Goal: Contribute content: Contribute content

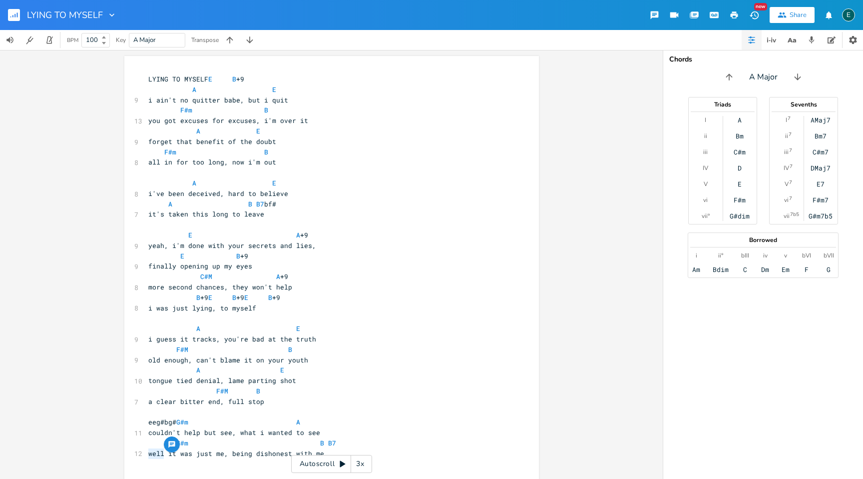
drag, startPoint x: 161, startPoint y: 454, endPoint x: 145, endPoint y: 454, distance: 16.0
click at [148, 454] on span "well it was just me, being dishonest with me" at bounding box center [236, 453] width 176 height 9
type textarea "guess"
drag, startPoint x: 164, startPoint y: 454, endPoint x: 134, endPoint y: 455, distance: 30.0
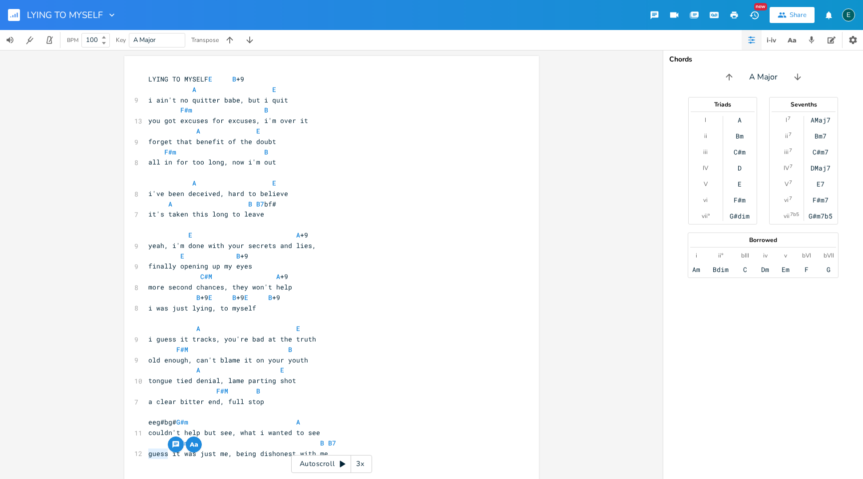
click at [146, 455] on div "12 guess it was just me, being dishonest with me" at bounding box center [326, 453] width 361 height 10
type textarea "now i see"
click at [226, 456] on span "now i see it was just me, being dishonest with me" at bounding box center [246, 453] width 196 height 9
click at [8, 14] on rect "button" at bounding box center [14, 15] width 12 height 12
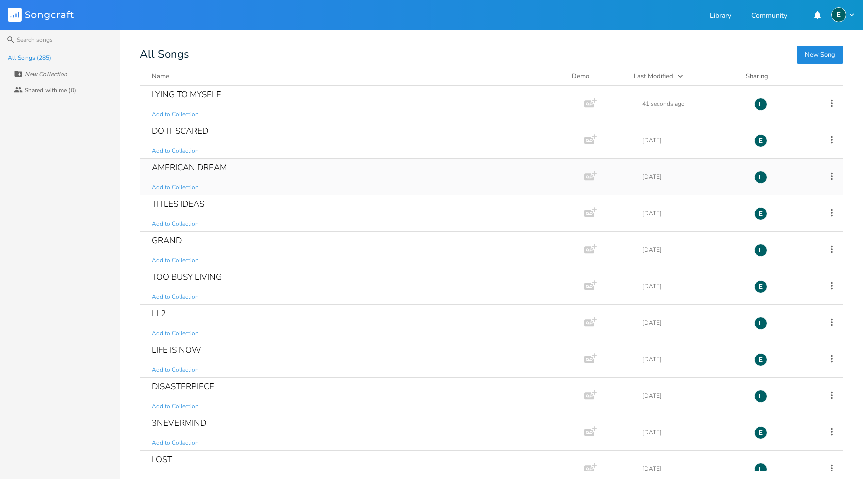
click at [173, 163] on div "AMERICAN DREAM" at bounding box center [189, 167] width 75 height 8
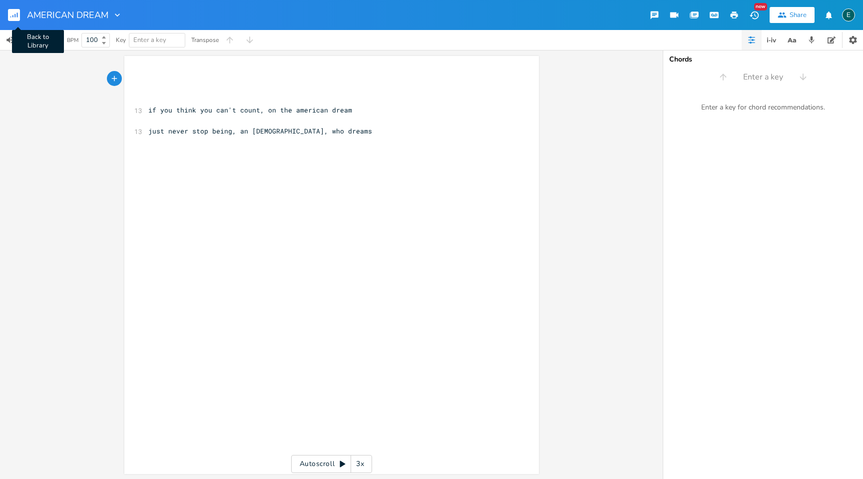
click at [15, 14] on icon "button" at bounding box center [14, 15] width 1 height 3
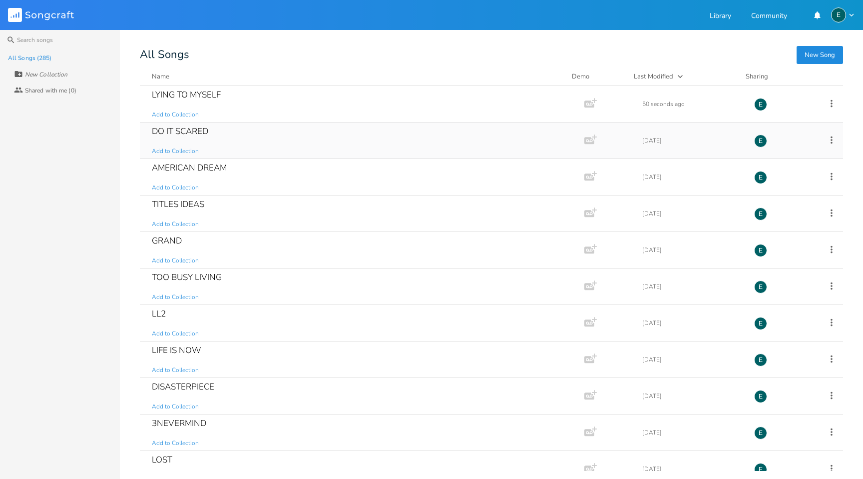
click at [167, 127] on div "DO IT SCARED" at bounding box center [180, 131] width 56 height 8
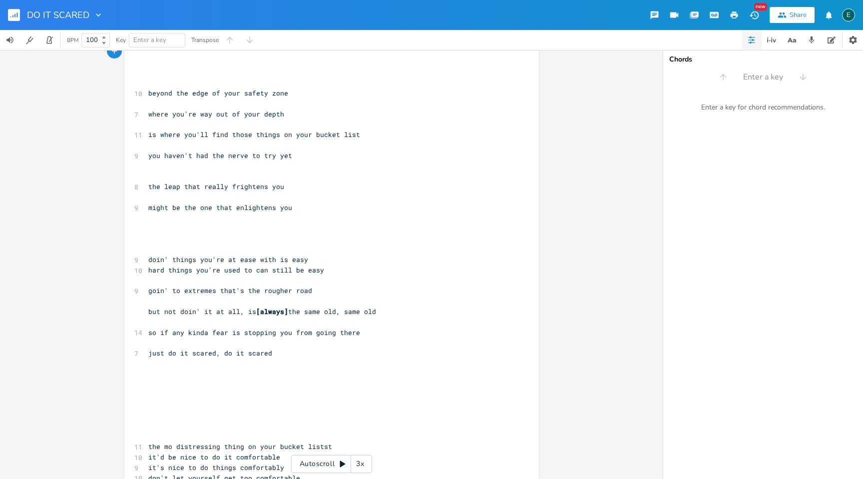
scroll to position [27, 0]
click at [151, 387] on pre "​" at bounding box center [326, 385] width 361 height 10
type textarea "find yourself in a strange situation"
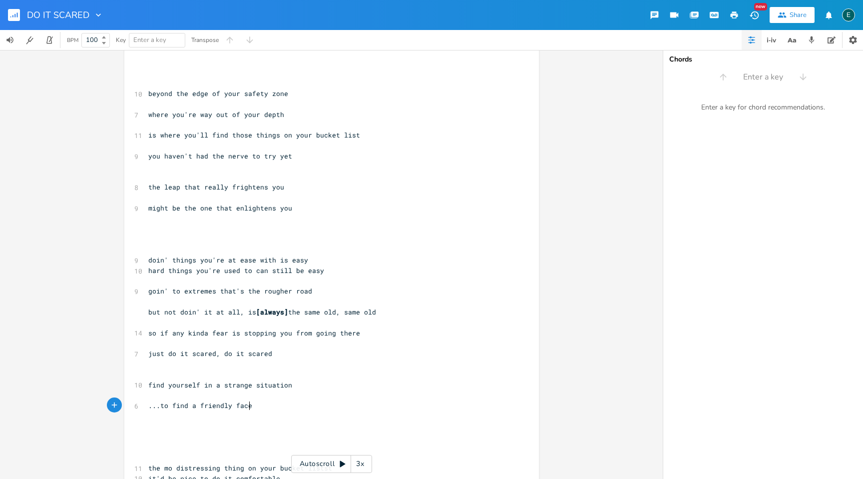
scroll to position [0, 66]
type textarea "...to find a friendly face"
click at [156, 407] on span "...to find a friendly face" at bounding box center [200, 405] width 104 height 9
type textarea "you"
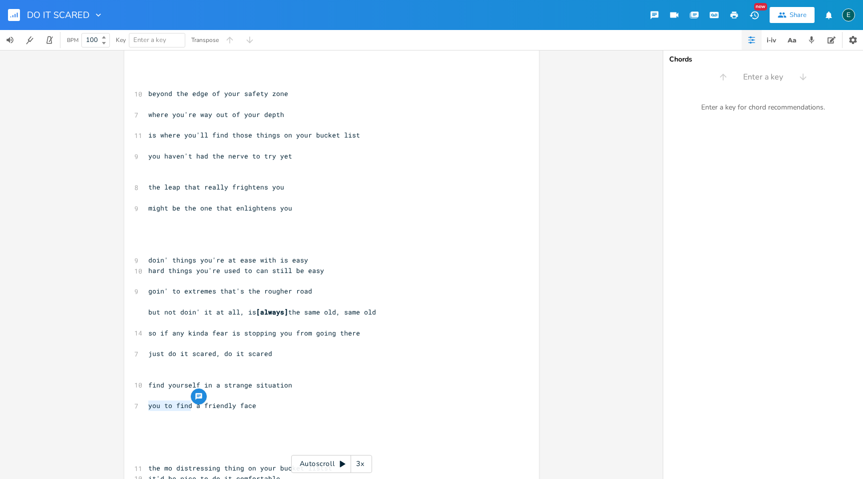
drag, startPoint x: 188, startPoint y: 404, endPoint x: 146, endPoint y: 407, distance: 41.6
click at [148, 407] on span "you to find a friendly face" at bounding box center [202, 405] width 108 height 9
type textarea "scan the room for"
click at [283, 410] on pre "scan the room for a friendly face" at bounding box center [326, 405] width 361 height 10
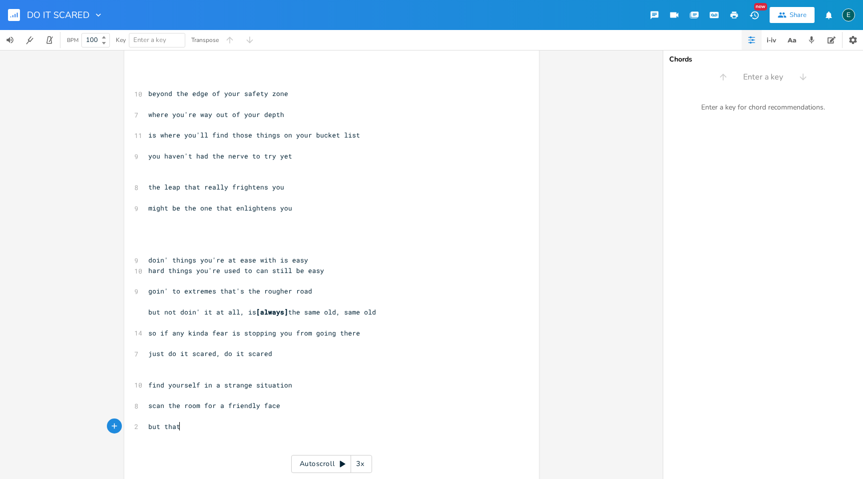
type textarea "but that"
drag, startPoint x: 220, startPoint y: 406, endPoint x: 140, endPoint y: 402, distance: 80.0
click at [140, 402] on div "scan the room for a x ​ ​ ​ ​ 10 beyond the edge of your safety zone ​ 7 where …" at bounding box center [331, 310] width 415 height 562
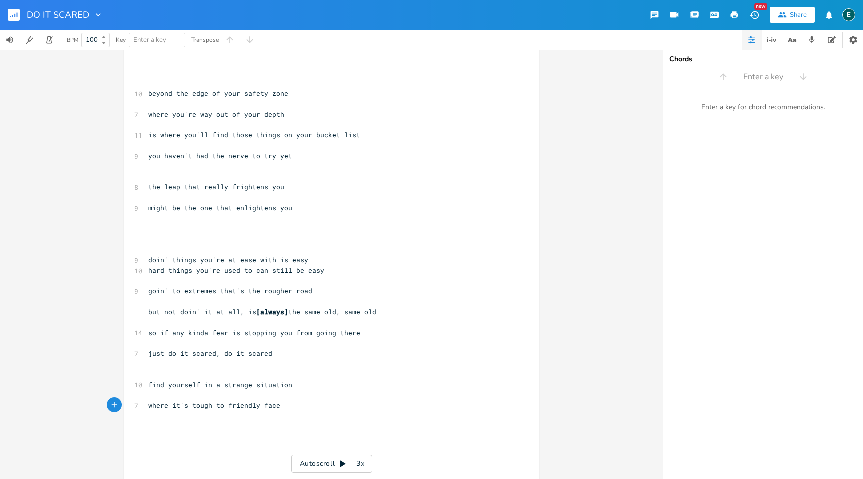
type textarea "where it's tough to"
click at [151, 414] on pre "​" at bounding box center [326, 416] width 361 height 10
type textarea "not one friendy face to be found"
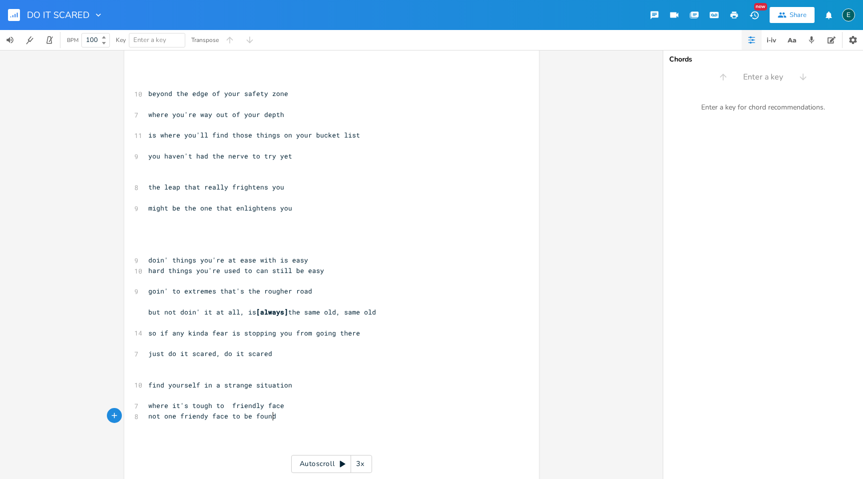
scroll to position [0, 94]
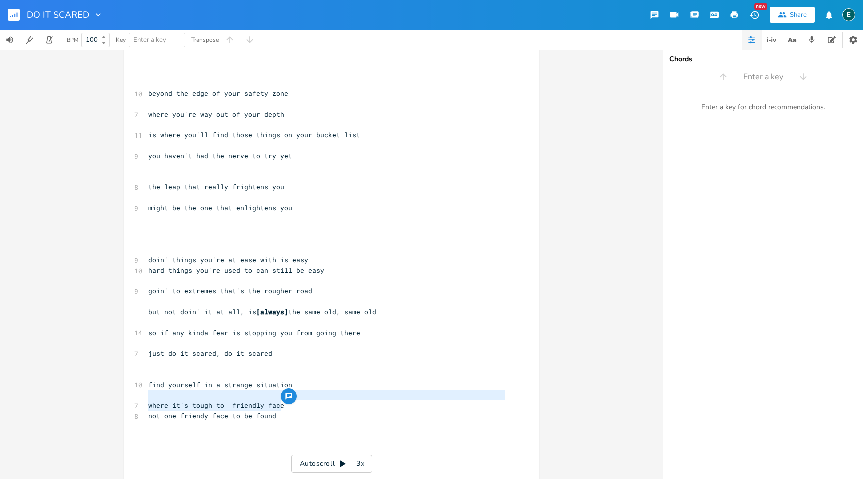
type textarea "where it's tough to friendly face"
drag, startPoint x: 280, startPoint y: 406, endPoint x: 125, endPoint y: 404, distance: 154.9
click at [125, 404] on div "where it's tough to friendly face x ​ ​ ​ ​ 10 beyond the edge of your safety z…" at bounding box center [331, 310] width 415 height 562
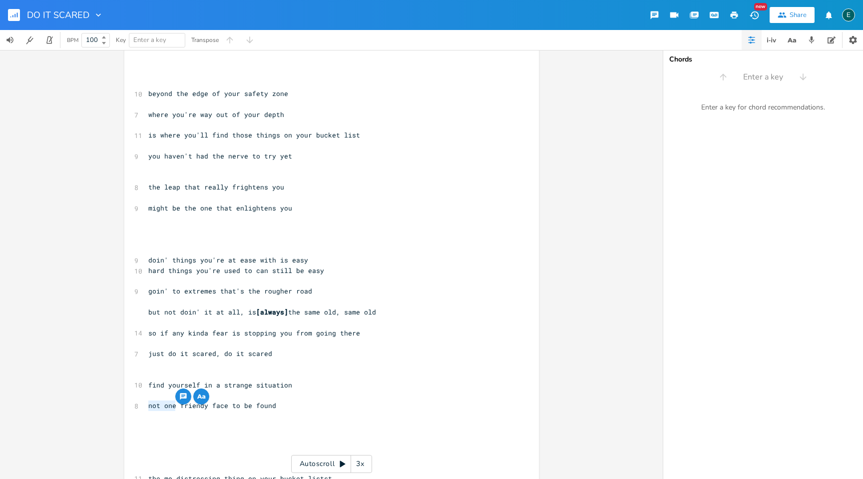
drag, startPoint x: 172, startPoint y: 407, endPoint x: 139, endPoint y: 405, distance: 33.5
click at [139, 405] on div "not one x ​ ​ ​ ​ 10 beyond the edge of your safety zone ​ 7 where you're way o…" at bounding box center [331, 305] width 415 height 552
type textarea "a"
click at [203, 407] on span "a friendy face to be found" at bounding box center [200, 405] width 104 height 9
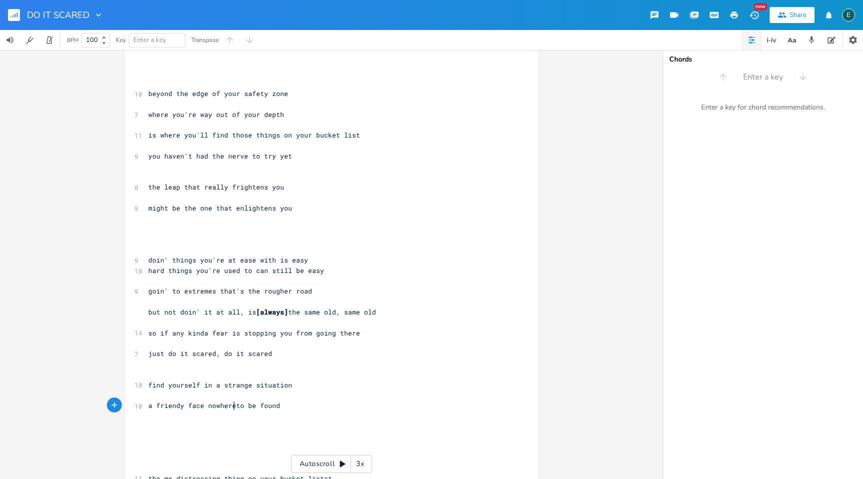
type textarea "nowhere"
drag, startPoint x: 148, startPoint y: 405, endPoint x: 141, endPoint y: 405, distance: 7.0
click at [141, 405] on div "a x ​ ​ ​ ​ 10 beyond the edge of your safety zone ​ 7 where you're way out of …" at bounding box center [331, 305] width 415 height 552
type textarea "no"
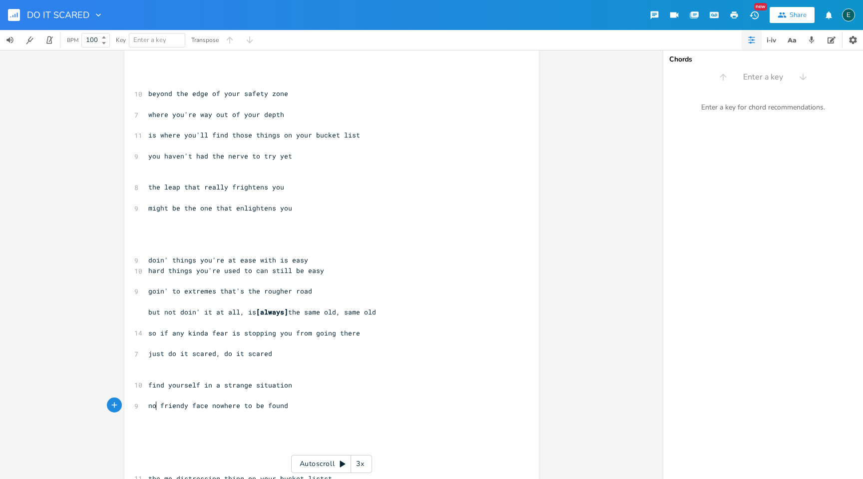
scroll to position [0, 7]
click at [204, 409] on pre "no friendy face nowhere to be found" at bounding box center [326, 405] width 361 height 10
type textarea "s"
click at [237, 406] on span "no friendy faces nowhere to be found" at bounding box center [220, 405] width 144 height 9
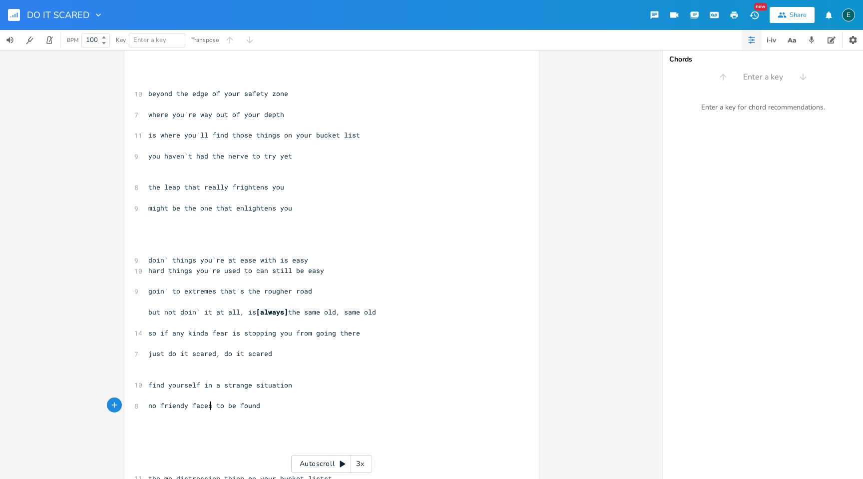
click at [267, 406] on pre "no friendy faces to be found" at bounding box center [326, 405] width 361 height 10
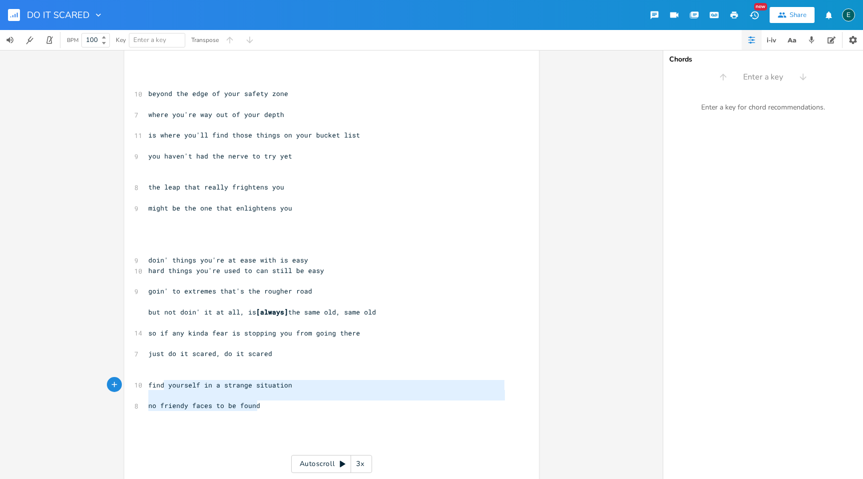
type textarea "nd yourself in a strange situation no friendy faces to be found"
drag, startPoint x: 258, startPoint y: 407, endPoint x: 151, endPoint y: 385, distance: 108.6
click at [151, 385] on div "​ ​ ​ ​ 10 beyond the edge of your safety zone ​ 7 where you're way out of your…" at bounding box center [326, 317] width 361 height 540
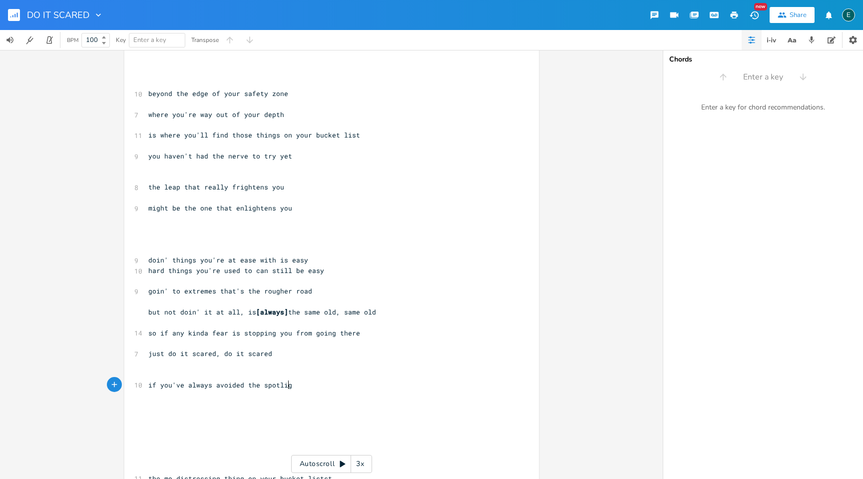
type textarea "if you've always avoided the spotlight"
type textarea "no better time to shine than. now"
click at [258, 409] on span "no better time to shine than. now" at bounding box center [214, 405] width 132 height 9
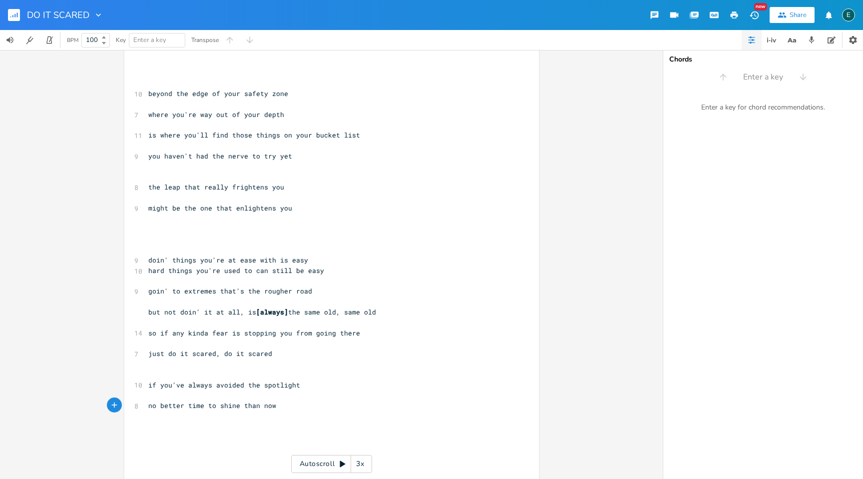
click at [155, 427] on pre "​" at bounding box center [326, 426] width 361 height 10
type textarea "you might be outstanding in from"
type textarea "nt of a ce"
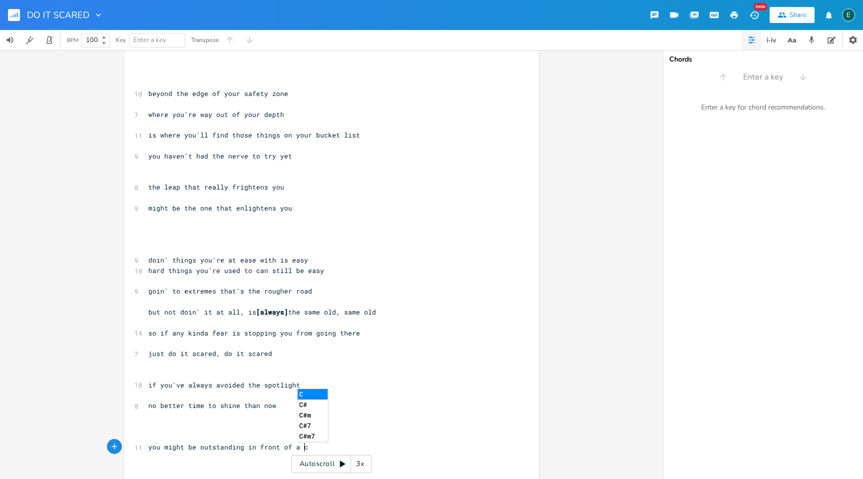
scroll to position [0, 26]
type textarea "rowd"
click at [147, 428] on pre "​" at bounding box center [326, 426] width 361 height 10
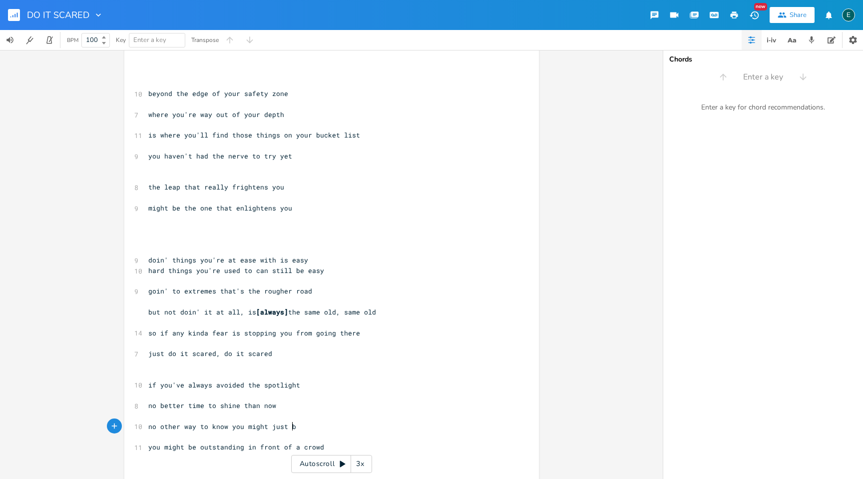
type textarea "no other way to know you might just be"
click at [196, 451] on span "you might be outstanding in front of a crowd" at bounding box center [236, 446] width 176 height 9
type textarea "doin' things you're at ease with is easy"
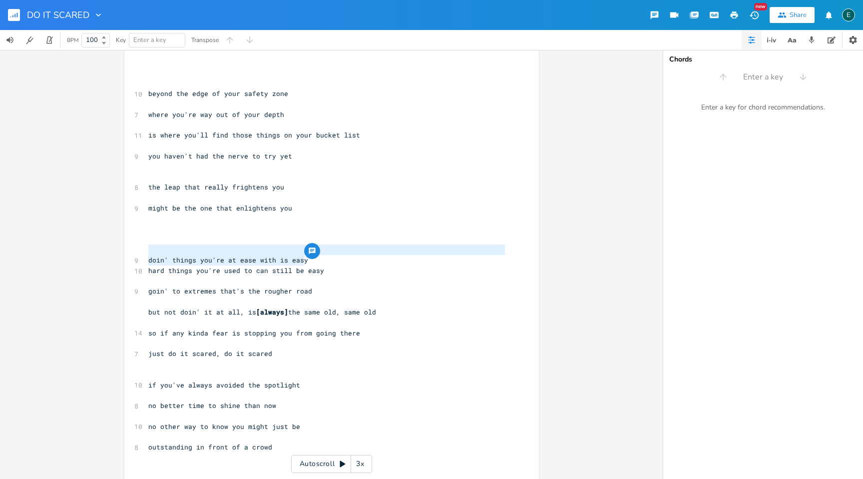
drag, startPoint x: 301, startPoint y: 261, endPoint x: 170, endPoint y: 252, distance: 131.3
click at [170, 252] on div "​ ​ ​ ​ 10 beyond the edge of your safety zone ​ 7 where you're way out of your…" at bounding box center [326, 338] width 361 height 582
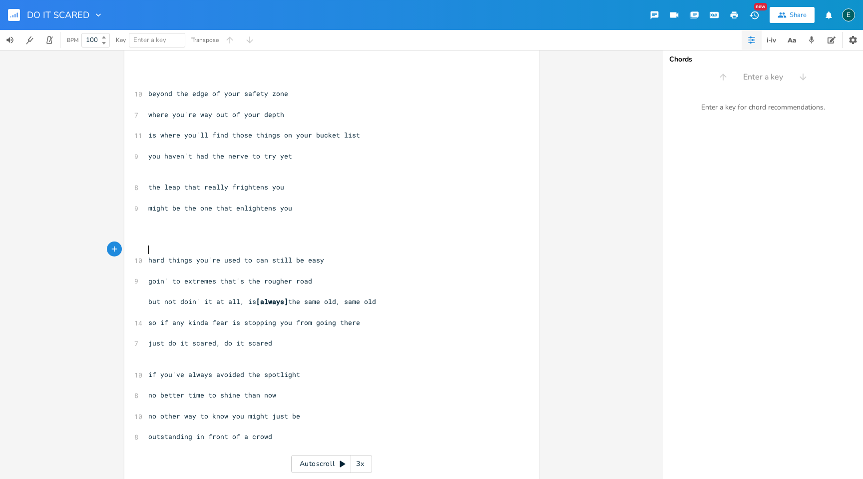
scroll to position [187, 0]
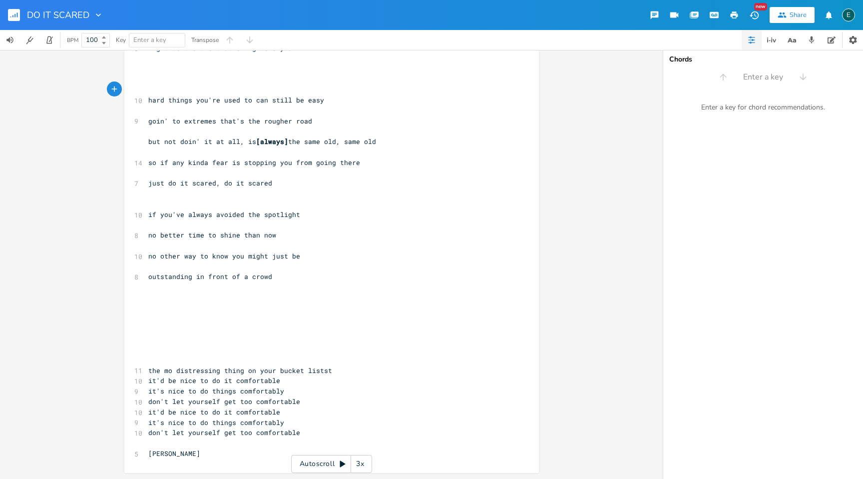
click at [159, 363] on pre "​" at bounding box center [326, 360] width 361 height 10
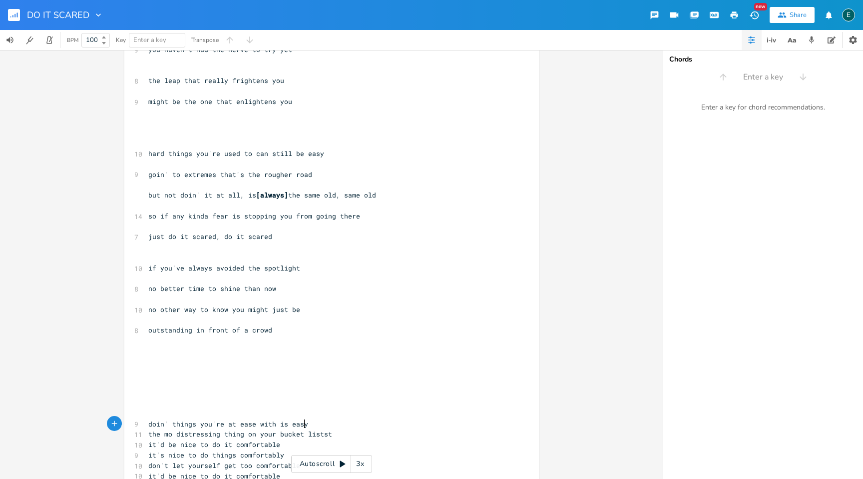
scroll to position [130, 0]
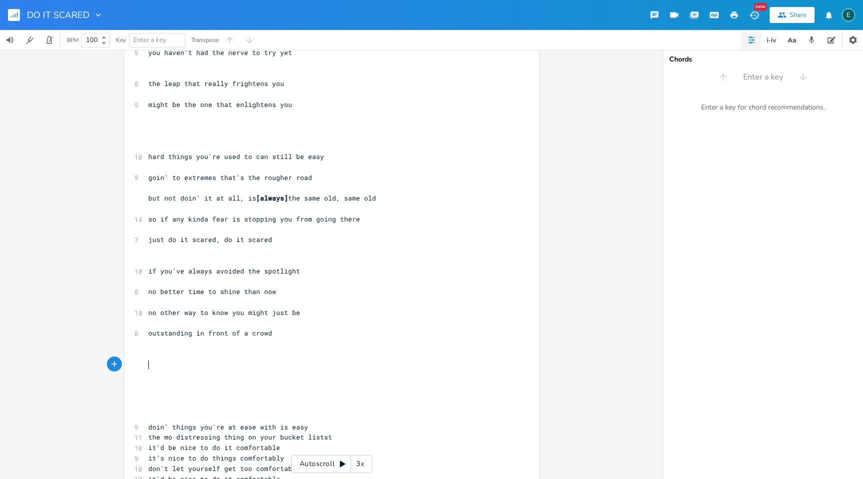
click at [157, 367] on pre "​" at bounding box center [326, 364] width 361 height 10
type textarea "just do it scared, scrae="
type textarea "ared, just do it scared"
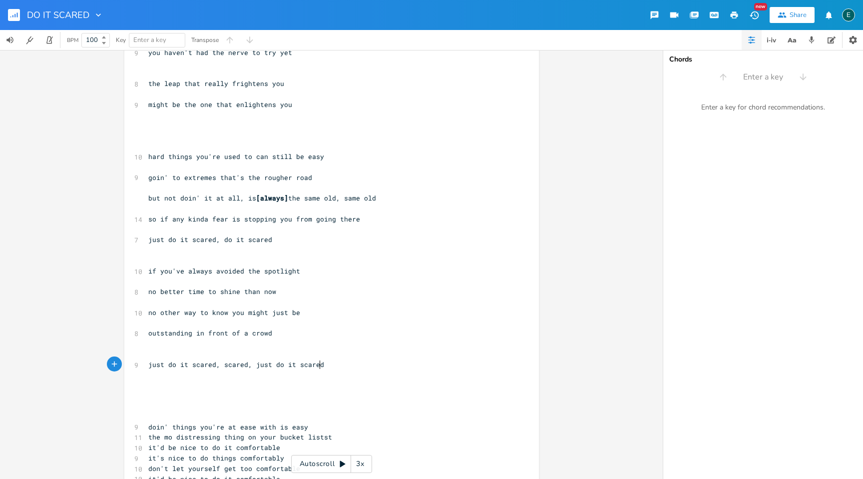
click at [243, 365] on span "just do it scared, scared, just do it scared" at bounding box center [236, 364] width 176 height 9
type textarea "dare yourself"
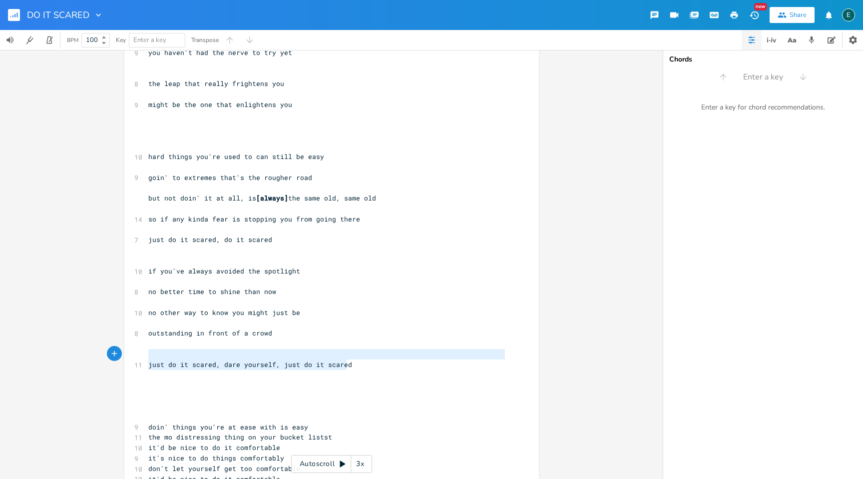
type textarea "just do it scared, dare yourself, just do it scared"
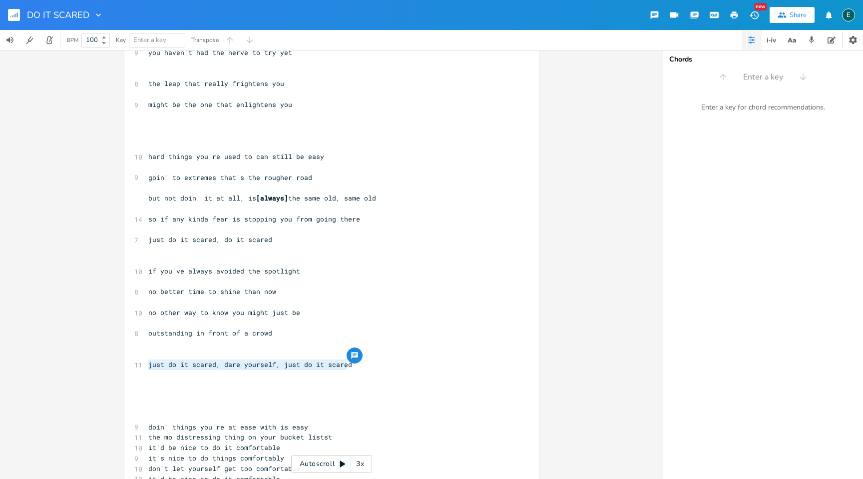
drag, startPoint x: 346, startPoint y: 365, endPoint x: 144, endPoint y: 365, distance: 201.9
click at [146, 365] on pre "just do it scared, dare yourself, just do it scared" at bounding box center [326, 364] width 361 height 10
click at [349, 367] on pre "just do it scared, dare yourself, just do it scared" at bounding box center [326, 364] width 361 height 10
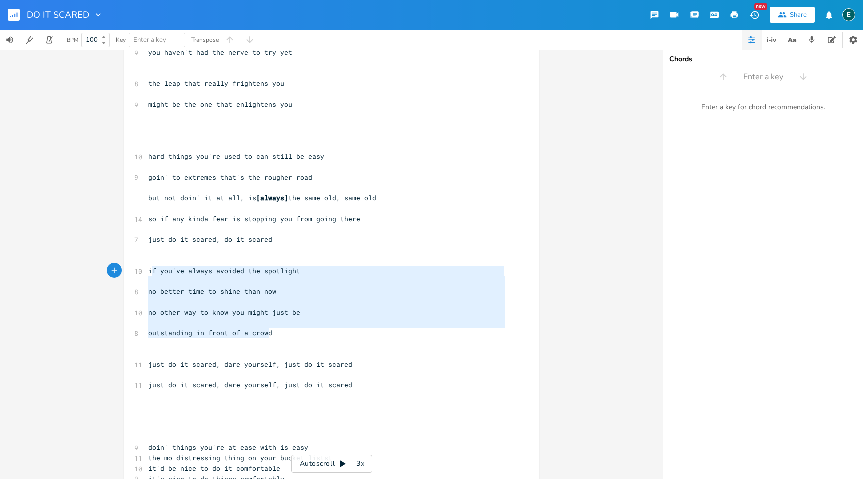
type textarea "if you've always avoided the spotlight no better time to shine than now no othe…"
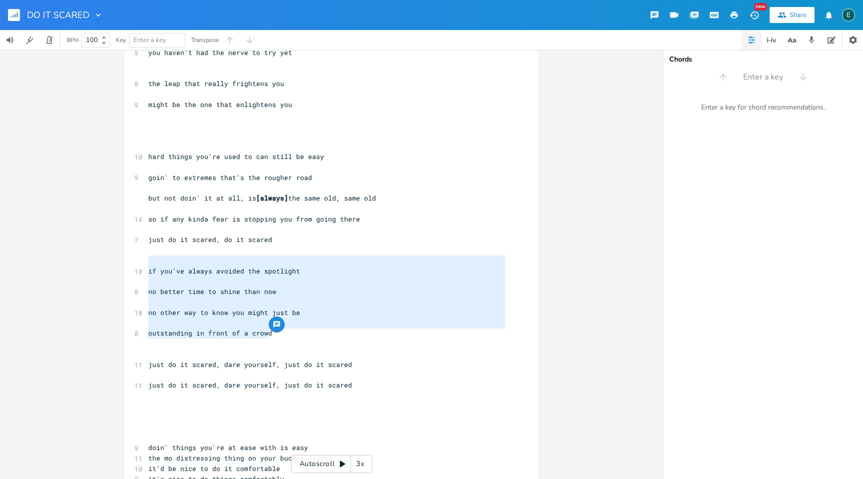
drag, startPoint x: 272, startPoint y: 338, endPoint x: 142, endPoint y: 265, distance: 148.8
click at [142, 265] on div "if you've always avoided the spotlight no better time to shine than now no othe…" at bounding box center [331, 243] width 415 height 635
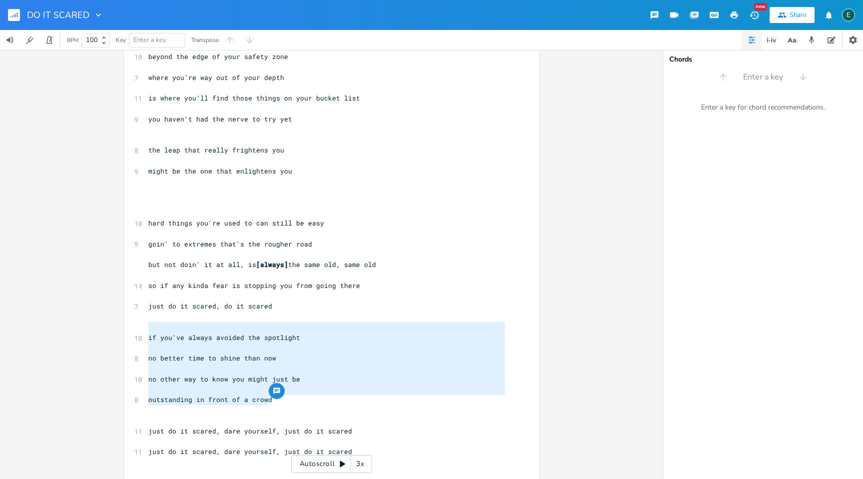
scroll to position [0, 0]
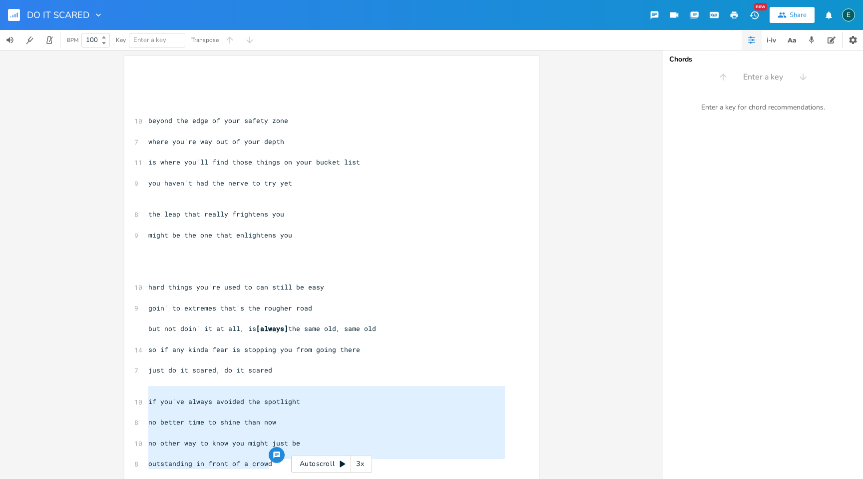
click at [159, 106] on pre "​" at bounding box center [326, 110] width 361 height 10
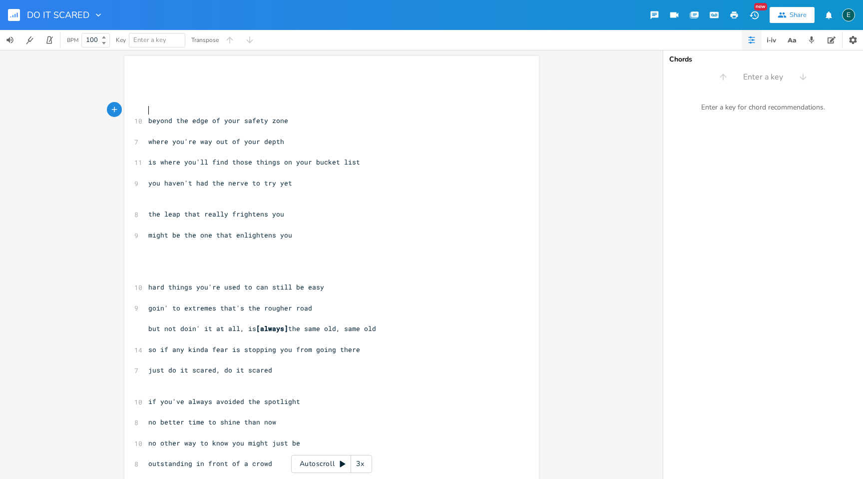
paste textarea "t"
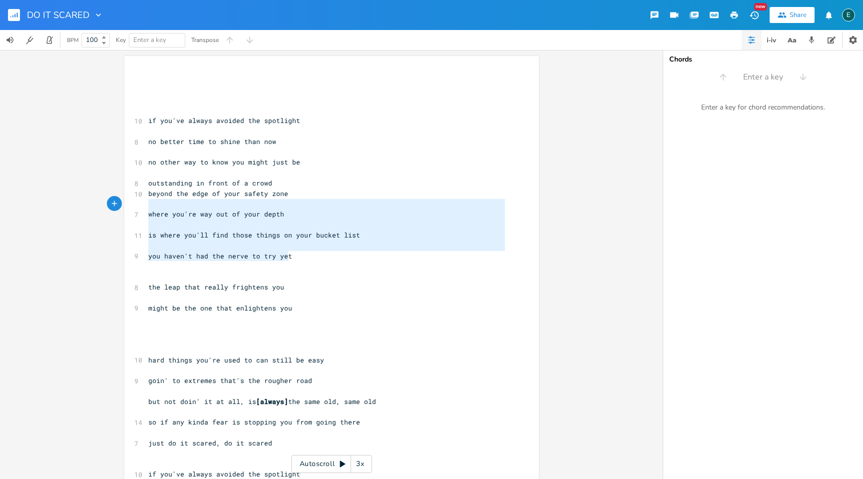
type textarea "beyond the edge of your safety zone where you're way out of your depth is where…"
drag, startPoint x: 286, startPoint y: 259, endPoint x: 141, endPoint y: 195, distance: 158.6
click at [141, 195] on div "beyond the edge of your safety zone where you're way out of your depth is where…" at bounding box center [331, 410] width 415 height 708
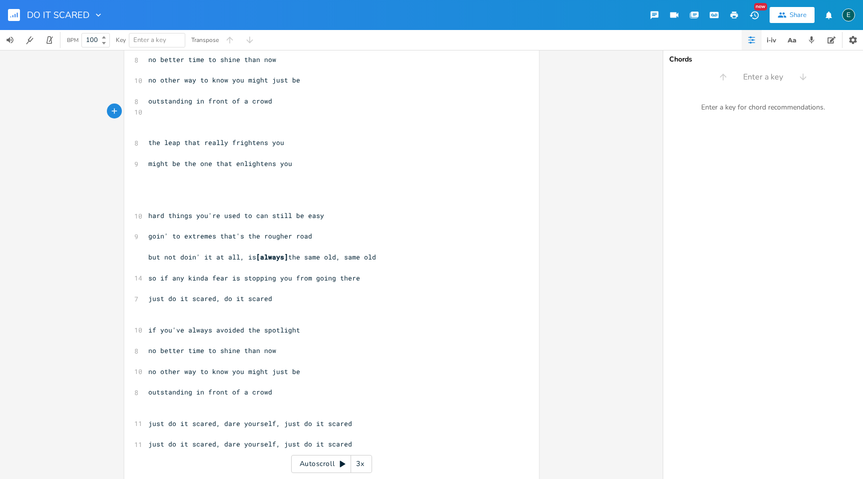
scroll to position [102, 0]
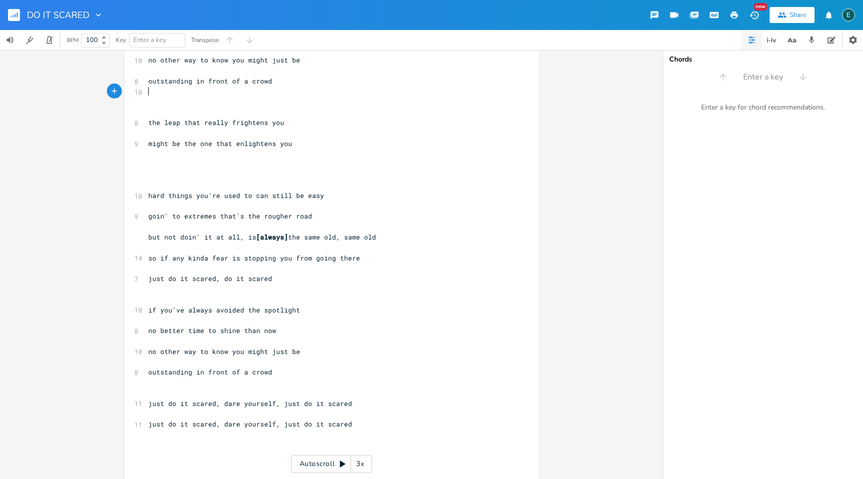
click at [156, 300] on pre "​" at bounding box center [326, 299] width 361 height 10
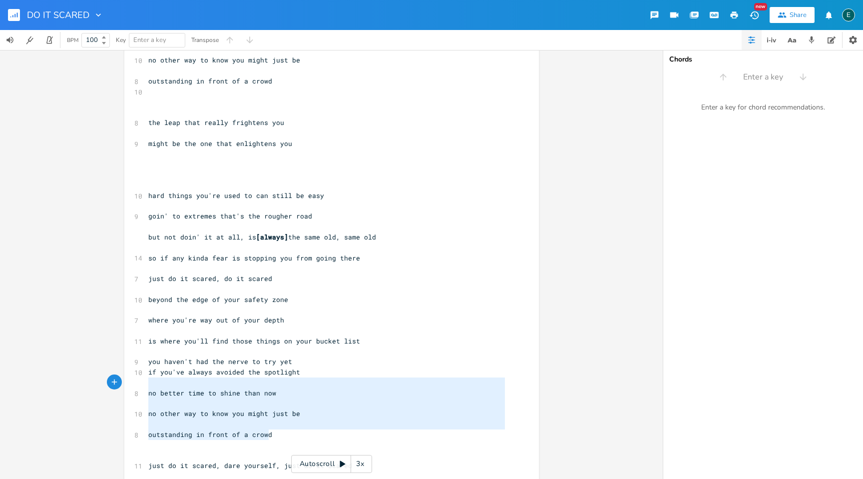
type textarea "if you've always avoided the spotlight no better time to shine than now no othe…"
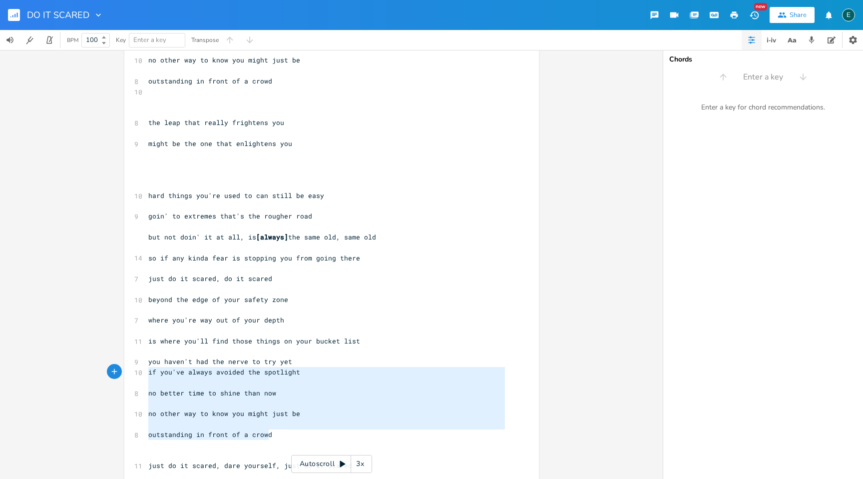
drag, startPoint x: 266, startPoint y: 437, endPoint x: 146, endPoint y: 372, distance: 136.8
click at [146, 372] on div "​ ​ ​ ​ 10 if you've always avoided the spotlight ​ 8 no better time to shine t…" at bounding box center [326, 310] width 361 height 676
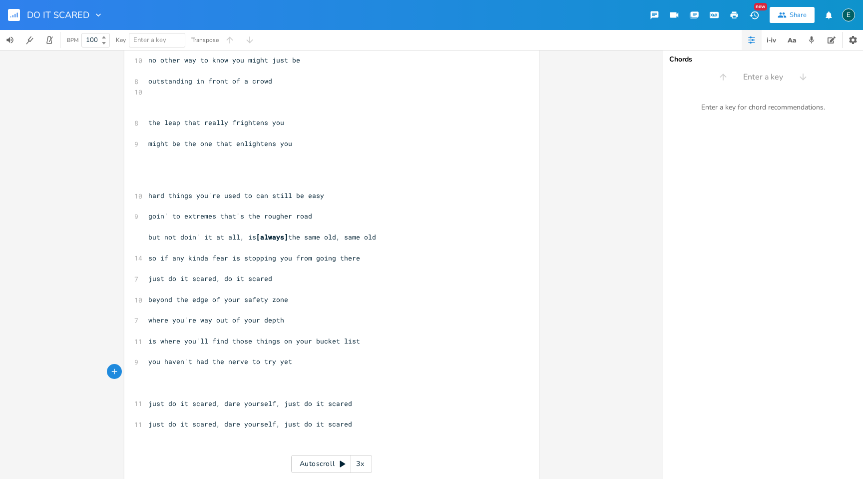
click at [269, 275] on pre "just do it scared, do it scared" at bounding box center [326, 278] width 361 height 10
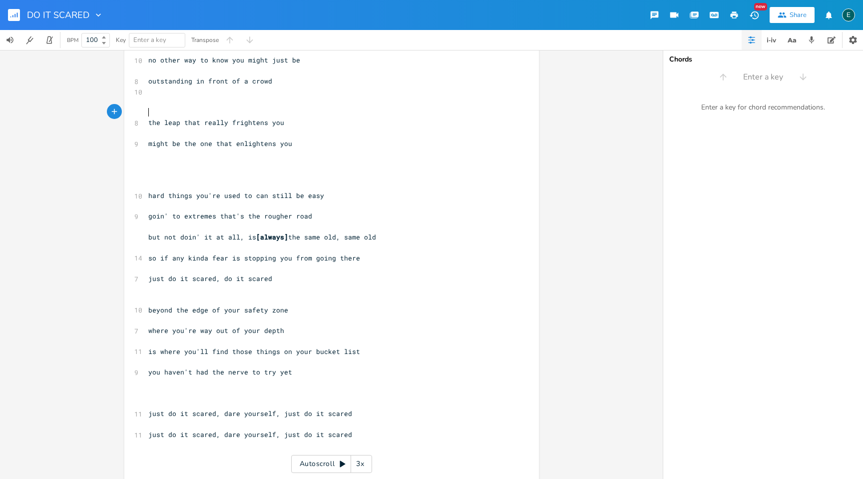
click at [202, 109] on pre "​" at bounding box center [326, 112] width 361 height 10
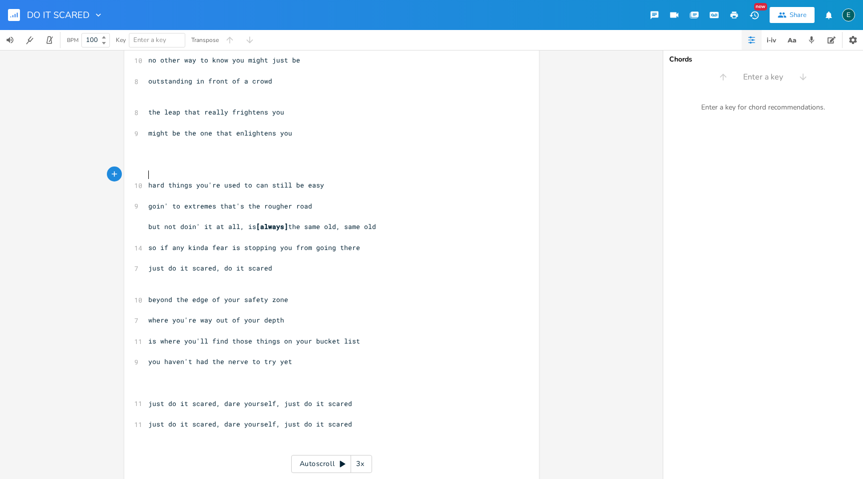
click at [199, 174] on pre "​" at bounding box center [326, 174] width 361 height 10
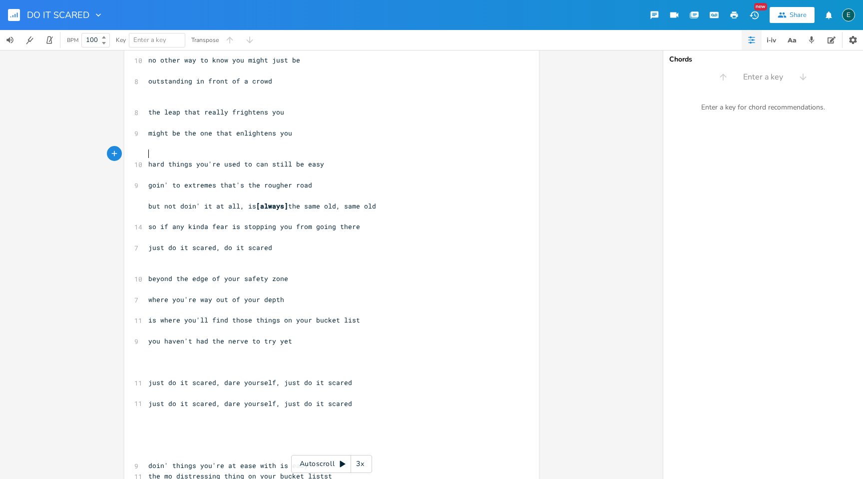
click at [154, 371] on pre "​" at bounding box center [326, 372] width 361 height 10
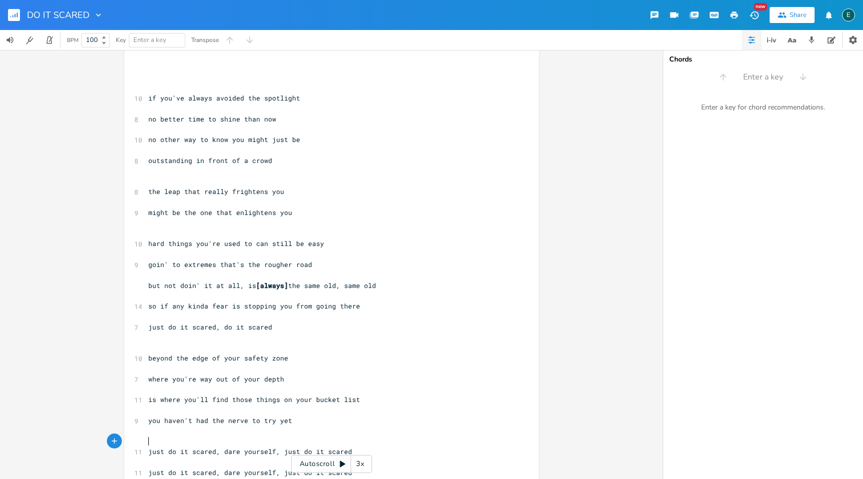
scroll to position [20, 0]
click at [151, 79] on pre "​" at bounding box center [326, 79] width 361 height 10
type textarea "DO I SCARED"
click at [159, 82] on span "DO I SCARED" at bounding box center [170, 79] width 44 height 9
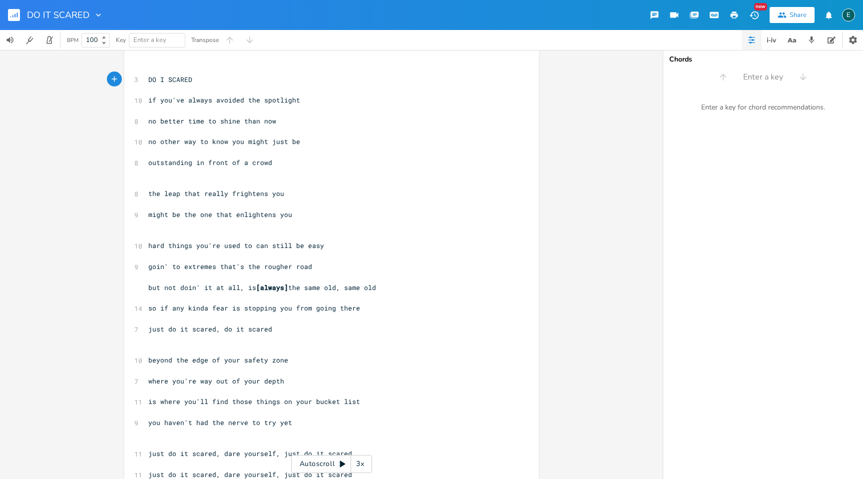
type textarea "T"
click at [284, 287] on span "[always]" at bounding box center [272, 287] width 32 height 9
click at [281, 289] on span "[always]" at bounding box center [272, 287] width 32 height 9
type textarea "/JUST"
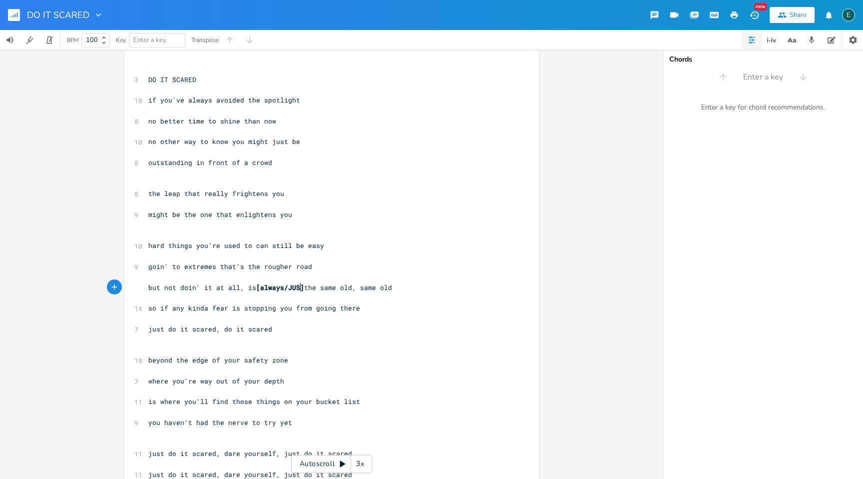
scroll to position [0, 16]
type textarea "juist"
type textarea "ust"
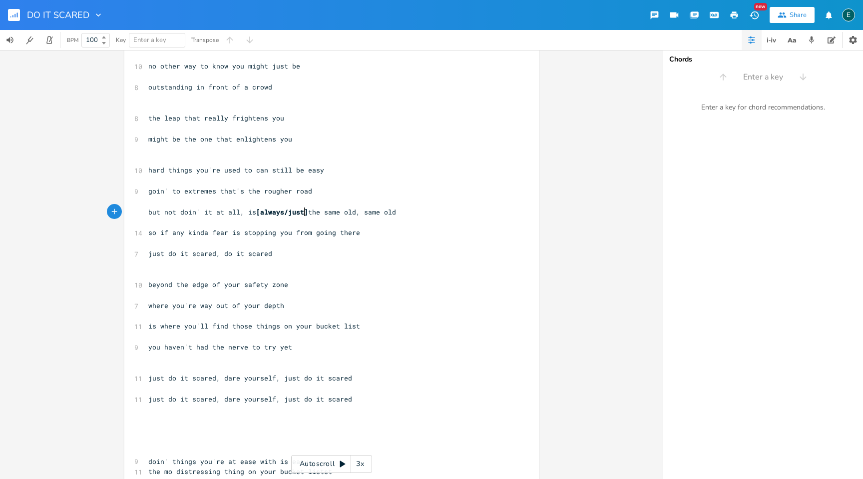
scroll to position [100, 0]
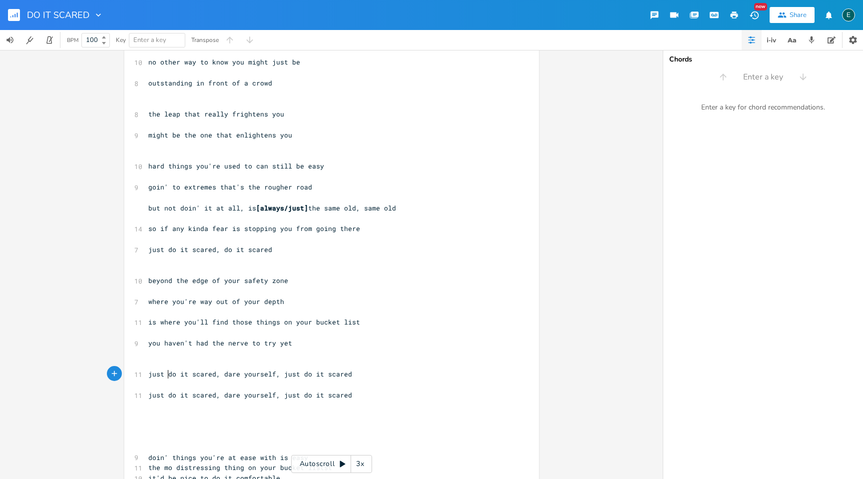
click at [165, 375] on span "just do it scared, dare yourself, just do it scared" at bounding box center [250, 373] width 204 height 9
click at [164, 398] on span "just do it scared, dare yourself, just do it scared" at bounding box center [250, 394] width 204 height 9
click at [285, 207] on span "[always/just]" at bounding box center [282, 207] width 52 height 9
click at [273, 209] on span "but not doin' it at all, is just] the same old, same old" at bounding box center [260, 207] width 224 height 9
click at [235, 230] on span "so if any kinda fear is stopping you from going there" at bounding box center [254, 228] width 212 height 9
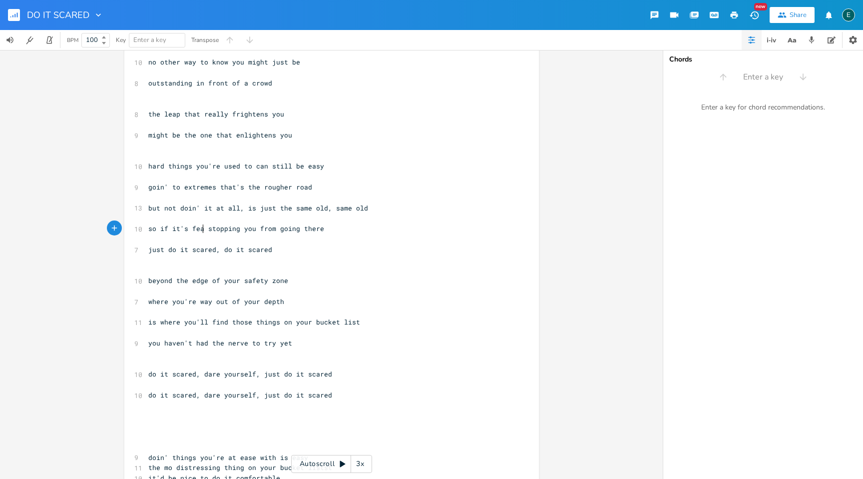
scroll to position [0, 23]
type textarea "it's fear that's"
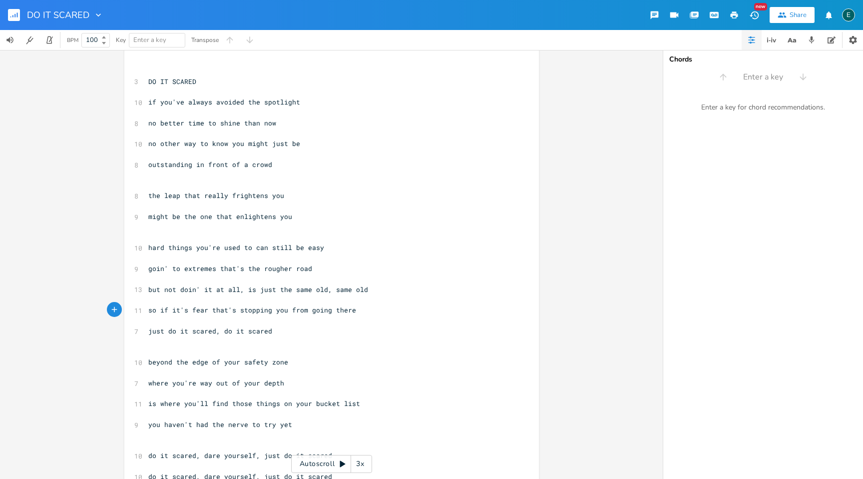
scroll to position [11, 0]
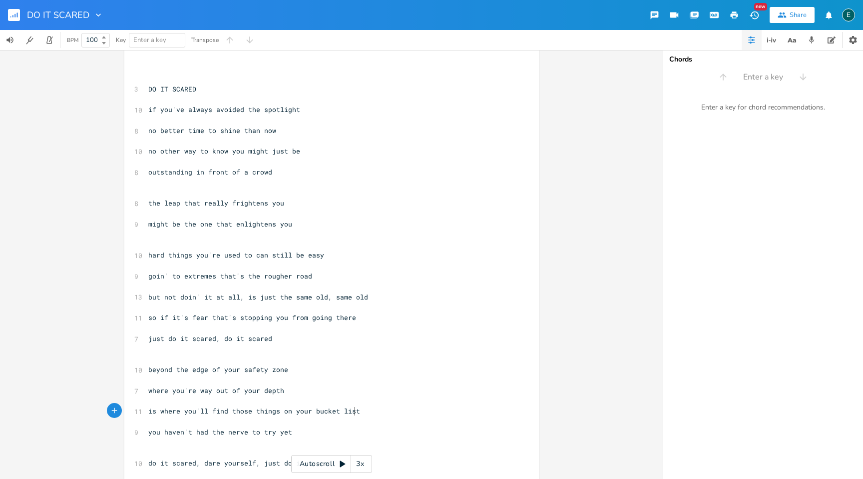
click at [360, 414] on pre "is where you'll find those things on your bucket list" at bounding box center [326, 411] width 361 height 10
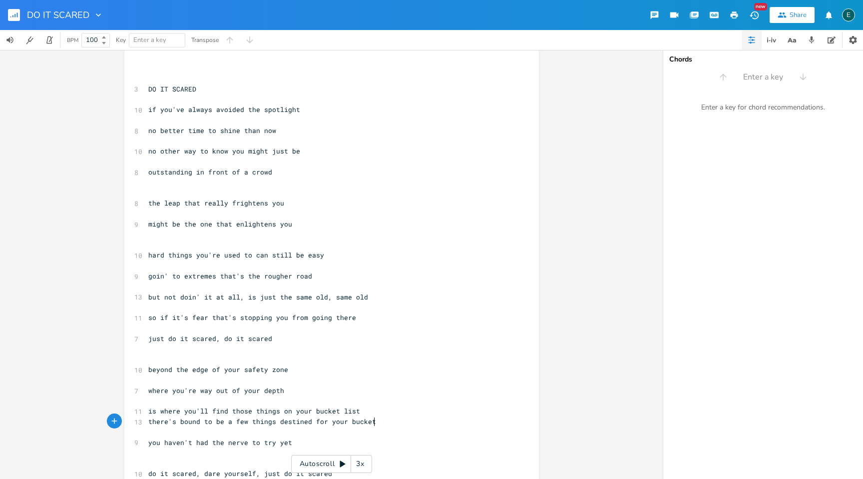
scroll to position [0, 171]
type textarea "there's bound to be a few things destined for your bucket list"
click at [245, 412] on span "is where you'll find those things on your bucket list" at bounding box center [254, 410] width 212 height 9
click at [265, 413] on span "is where you'll find things on your bucket list" at bounding box center [244, 410] width 192 height 9
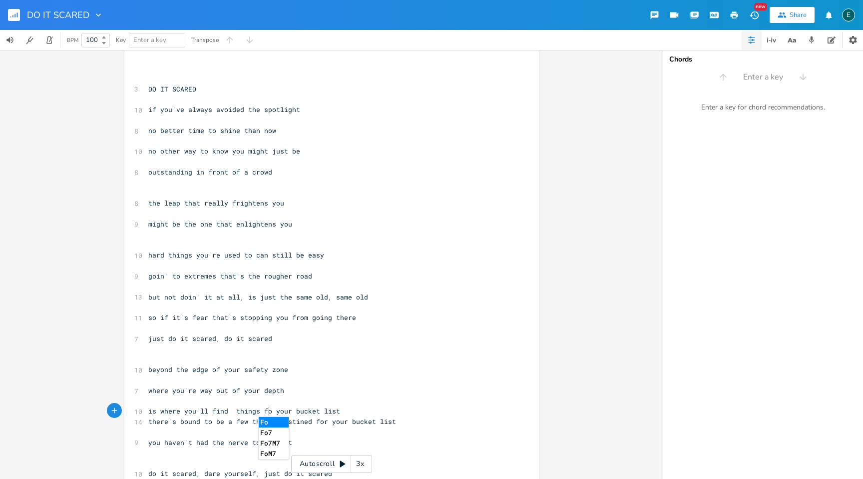
type textarea "for"
click at [256, 414] on span "is where you'll find things for your bucket list" at bounding box center [246, 410] width 196 height 9
type textarea "some"
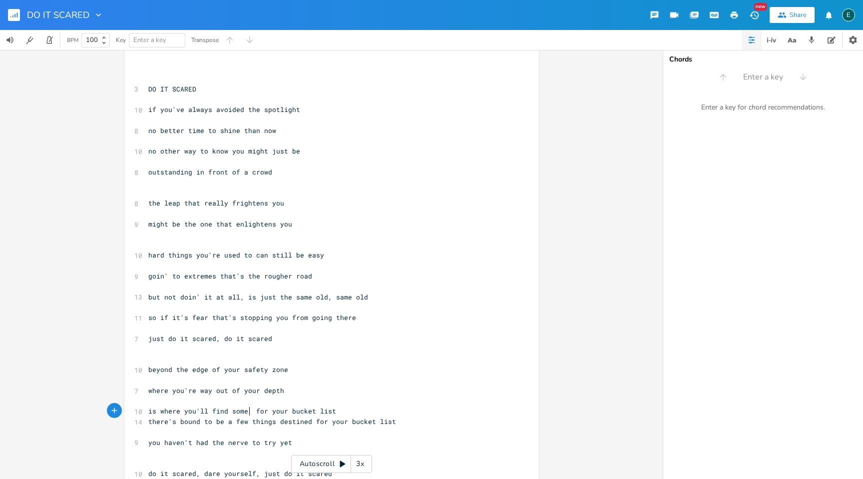
click at [180, 412] on span "is where you'll find some for your bucket list" at bounding box center [242, 410] width 188 height 9
drag, startPoint x: 153, startPoint y: 413, endPoint x: 143, endPoint y: 411, distance: 9.7
click at [146, 411] on pre "is where you'll find some for your bucket list" at bounding box center [326, 411] width 361 height 10
type textarea "that's"
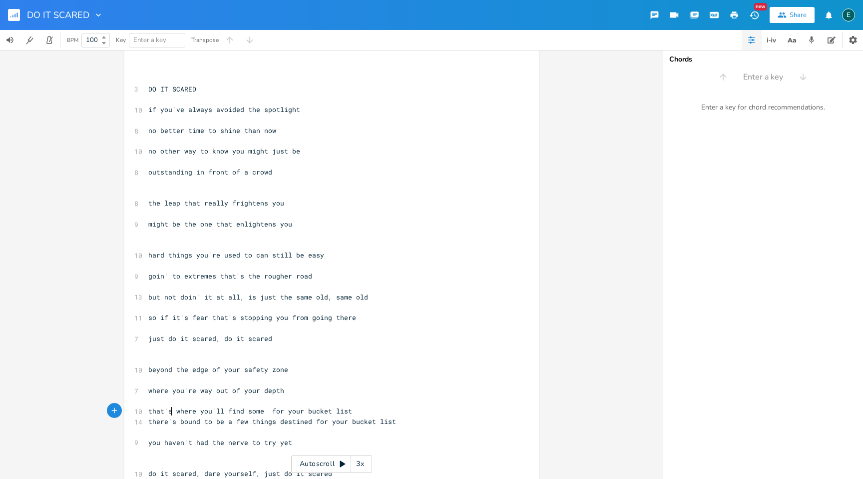
click at [259, 412] on span "that's where you'll find some for your bucket list" at bounding box center [250, 410] width 204 height 9
type textarea "cool things"
click at [291, 410] on span "that's where you'll find cool things for your bucket list" at bounding box center [264, 410] width 232 height 9
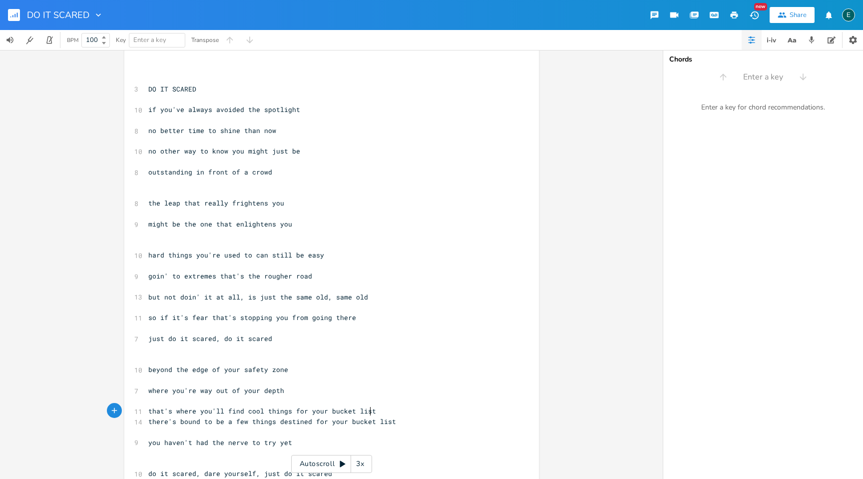
click at [374, 413] on pre "that's where you'll find cool things for your bucket list" at bounding box center [326, 411] width 361 height 10
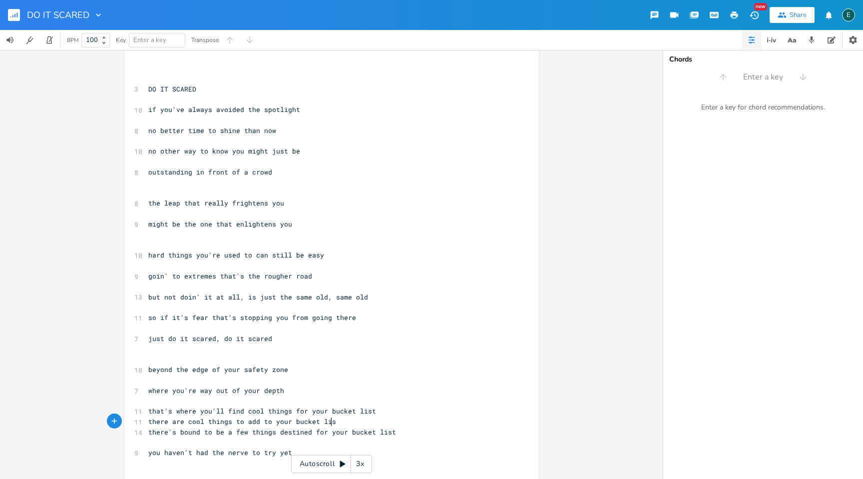
type textarea "there are cool things to add to your bucket list"
drag, startPoint x: 180, startPoint y: 423, endPoint x: 142, endPoint y: 422, distance: 38.0
click at [142, 422] on div "there are x ​ ​ 3 DO IT SCARED ​ 10 if you've always avoided the spotlight ​ 8 …" at bounding box center [331, 362] width 415 height 635
type textarea "i bet there'sd"
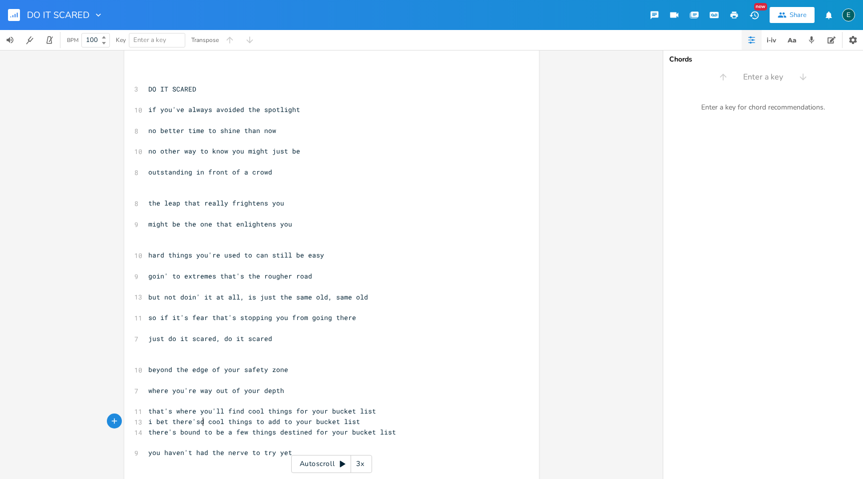
scroll to position [0, 38]
click at [270, 453] on span "you haven't had the nerve to try yet" at bounding box center [220, 452] width 144 height 9
click at [258, 455] on span "you haven't had the nerve to try yet" at bounding box center [220, 452] width 144 height 9
type textarea "[think of/["
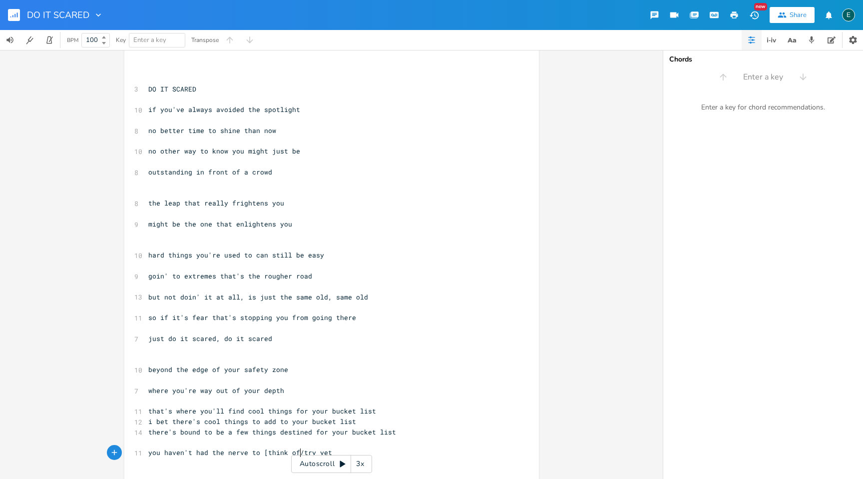
scroll to position [0, 28]
click at [308, 452] on span "you haven't had the nerve to [think of/try yet" at bounding box center [240, 452] width 184 height 9
type textarea "]"
type textarea "that's where you'll find cool things for your bucket list"
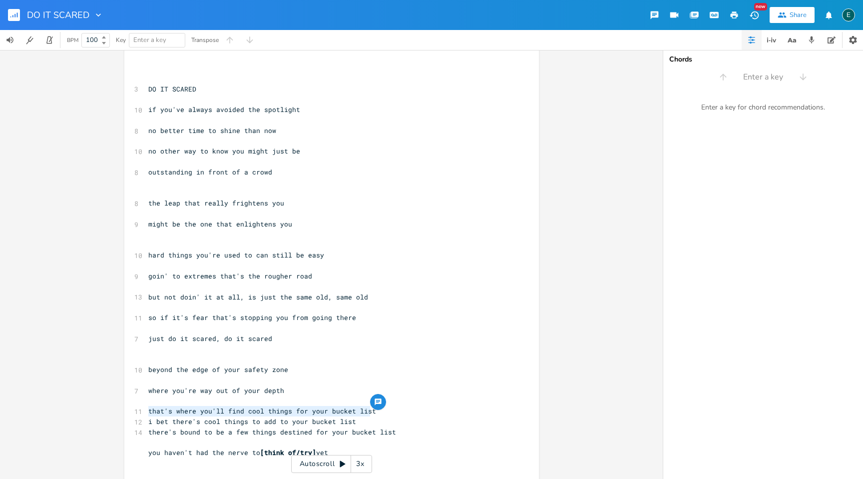
drag, startPoint x: 368, startPoint y: 411, endPoint x: 141, endPoint y: 413, distance: 226.9
click at [141, 413] on div "that's where you'll find cool things for your bucket list x ​ ​ 3 DO IT SCARED …" at bounding box center [331, 362] width 415 height 635
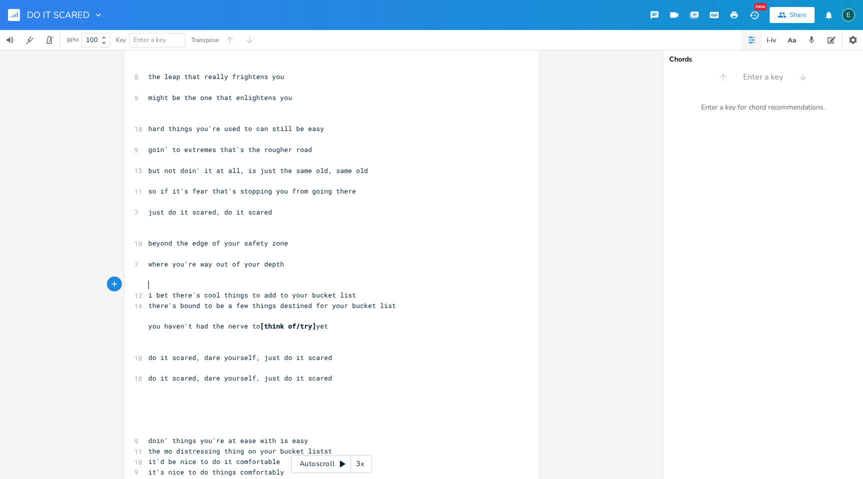
scroll to position [143, 0]
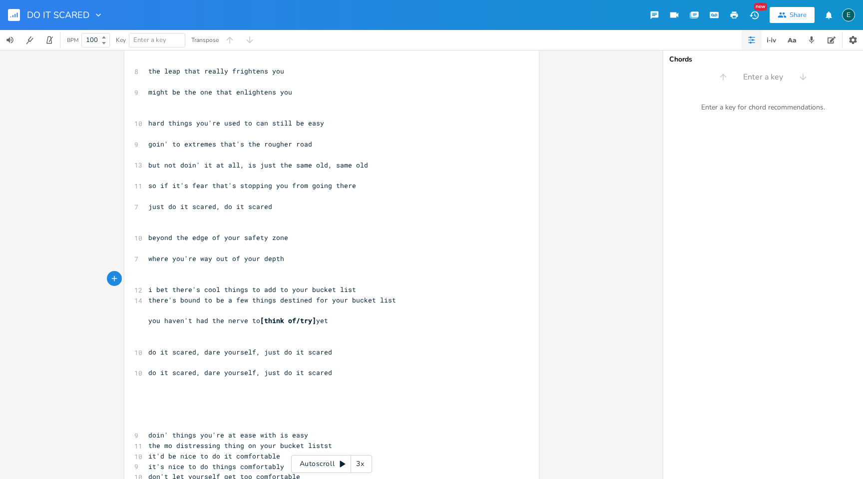
click at [156, 426] on pre "​" at bounding box center [326, 424] width 361 height 10
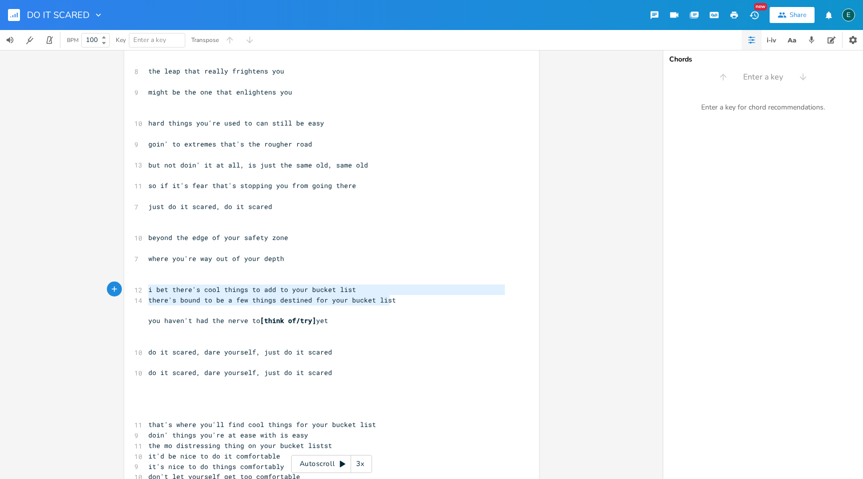
type textarea "there's bound to be a few things destined for your bucket list"
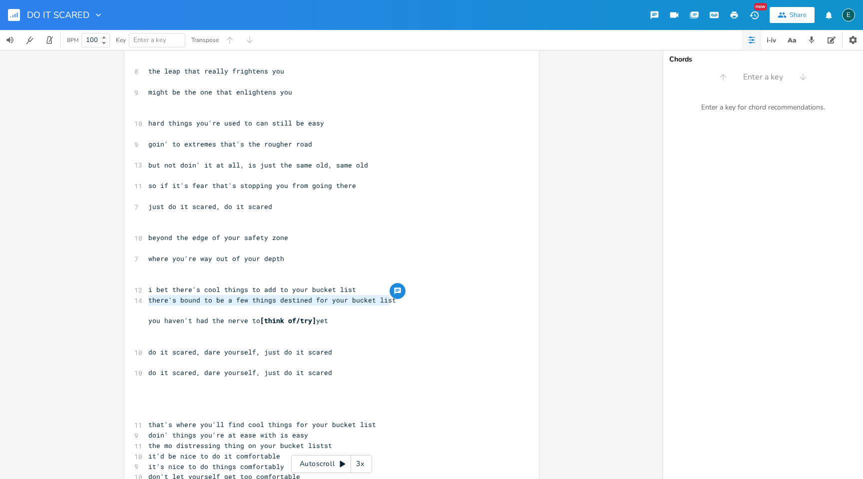
drag, startPoint x: 387, startPoint y: 301, endPoint x: 115, endPoint y: 303, distance: 272.3
click at [115, 303] on div "there's bound to be a few things destined for your bucket list x ​ ​ 3 DO IT SC…" at bounding box center [331, 264] width 663 height 429
click at [160, 417] on pre "​" at bounding box center [326, 414] width 361 height 10
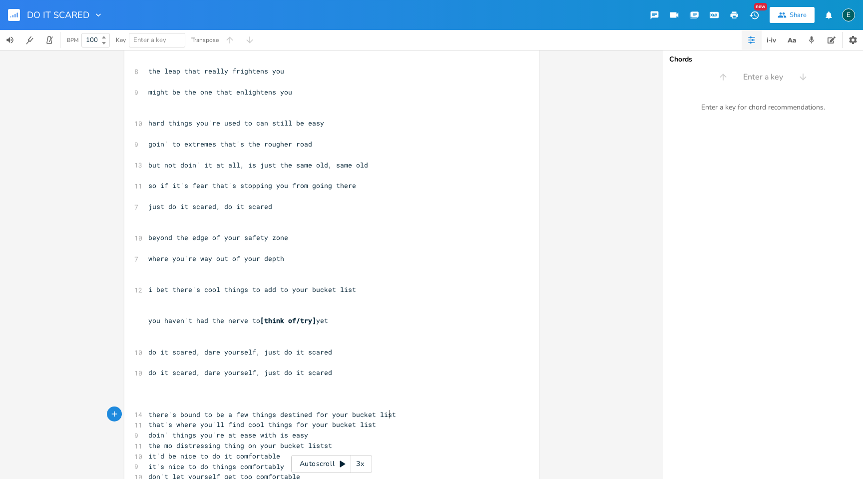
click at [163, 307] on pre "​" at bounding box center [326, 310] width 361 height 10
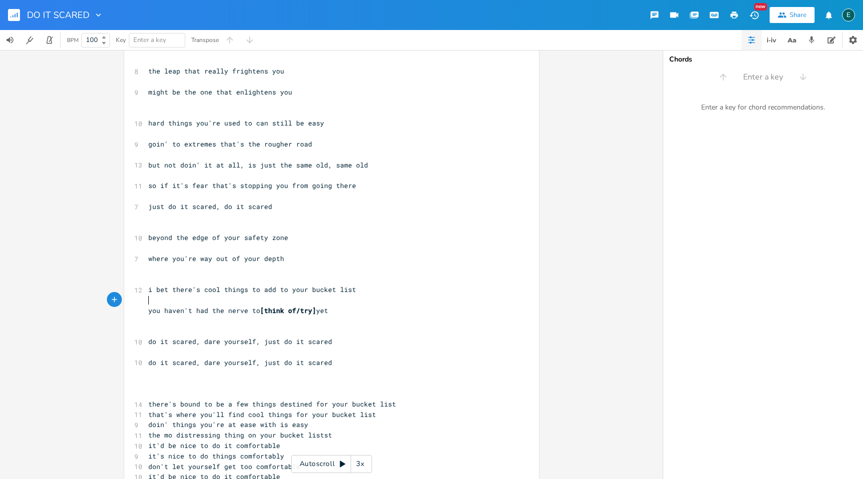
click at [172, 329] on pre "​" at bounding box center [326, 331] width 361 height 10
click at [161, 271] on pre "​" at bounding box center [326, 269] width 361 height 10
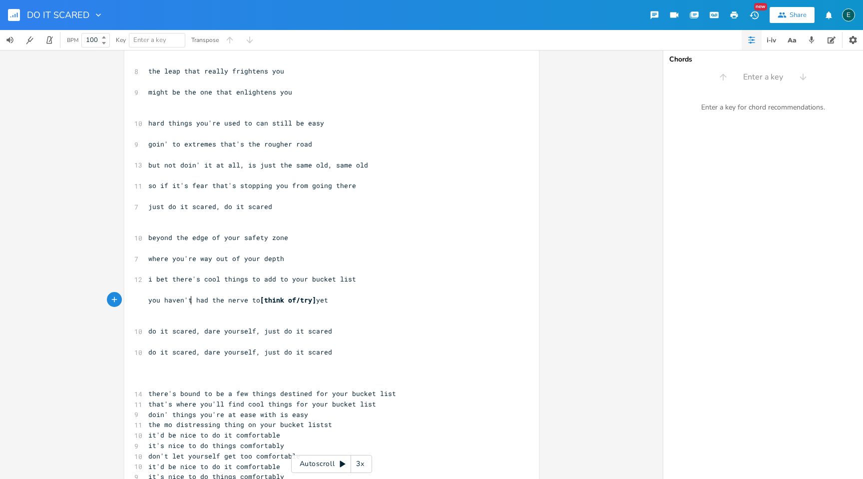
click at [186, 302] on span "you haven't had the nerve to [think of/try] yet" at bounding box center [238, 299] width 180 height 9
type textarea "/ain'y"
type textarea "t[]"
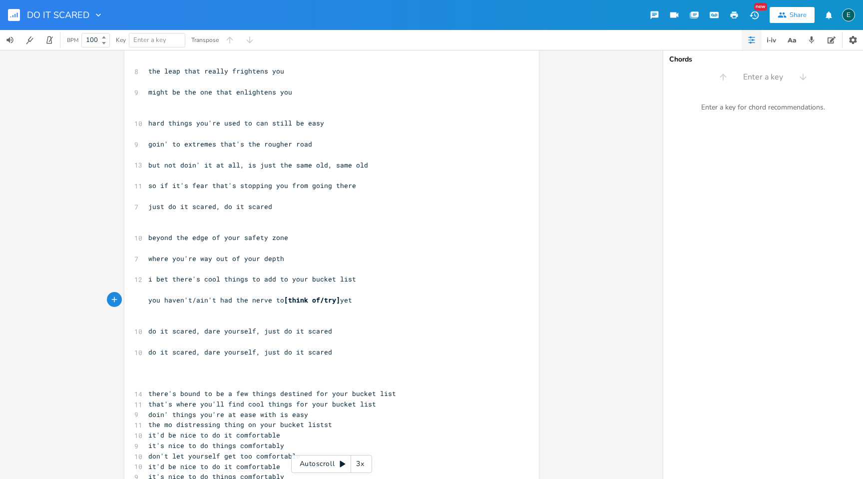
type textarea "]"
click at [161, 303] on span "you haven't/ain't] had the nerve to [think of/try] yet" at bounding box center [252, 299] width 208 height 9
type textarea "["
click at [345, 303] on span "you [haven't/ain't] had the nerve to [think of/try] yet" at bounding box center [254, 299] width 212 height 9
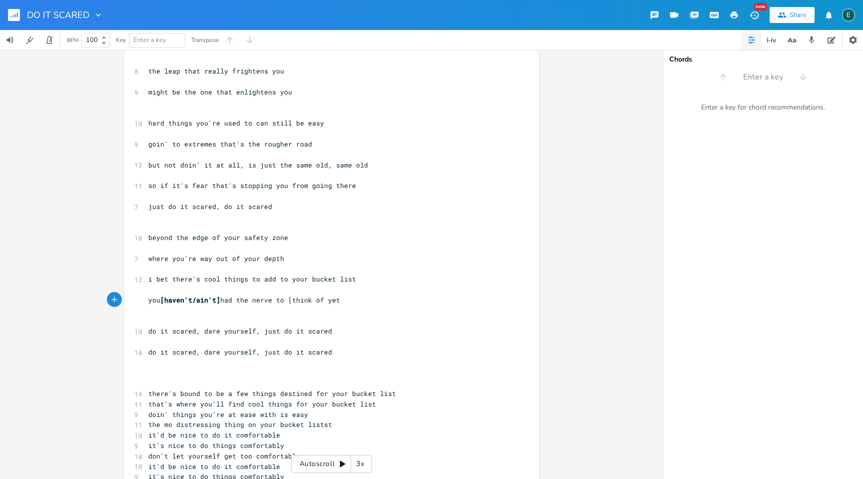
click at [290, 304] on span "you [haven't/ain't] had the nerve to [think of yet" at bounding box center [244, 299] width 192 height 9
click at [293, 303] on span "you [haven't/ain't] had the nerve to [think of yet" at bounding box center [244, 299] width 192 height 9
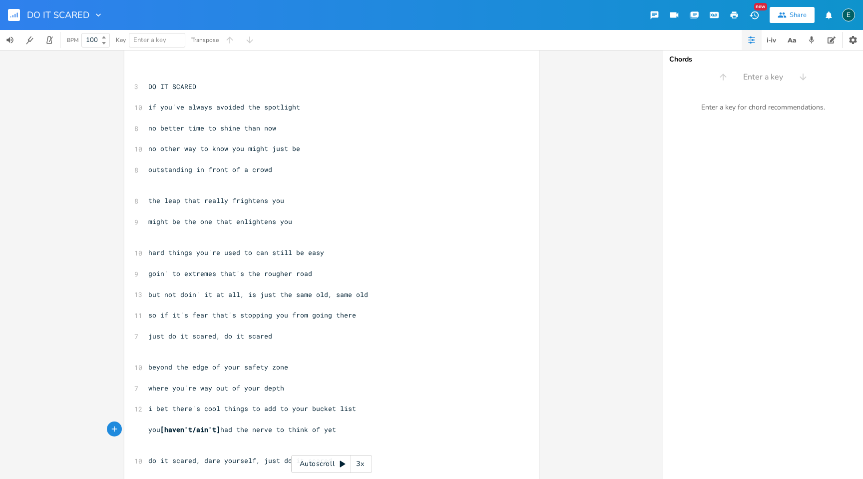
scroll to position [12, 0]
type textarea "if you've always avoided the spotlight"
drag, startPoint x: 294, startPoint y: 108, endPoint x: 141, endPoint y: 106, distance: 152.9
click at [141, 106] on div "if you've always avoided the spotlight x ​ ​ 3 DO IT SCARED ​ 10 if you've alwa…" at bounding box center [331, 350] width 415 height 614
click at [301, 110] on pre "if you've always avoided the spotlight" at bounding box center [326, 108] width 361 height 10
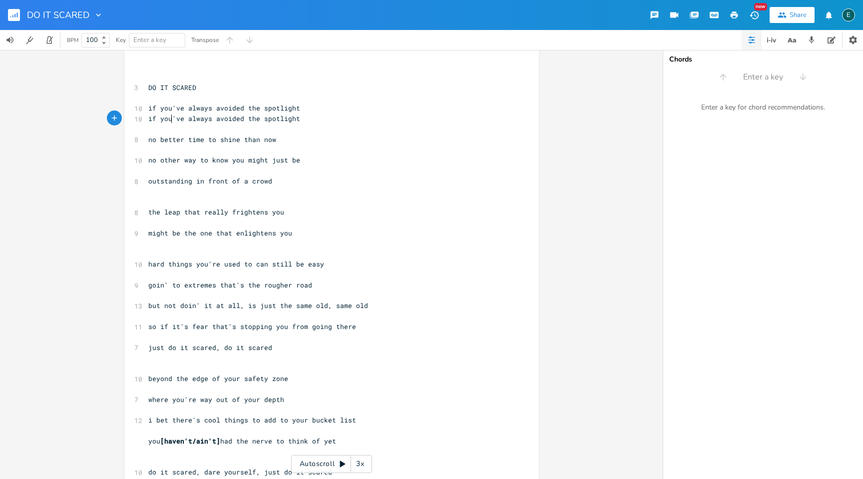
click at [167, 119] on span "if you've always avoided the spotlight" at bounding box center [224, 118] width 152 height 9
click at [238, 161] on span "no other way to know you might just be" at bounding box center [224, 159] width 152 height 9
type textarea "no other way to know you might just be"
drag, startPoint x: 294, startPoint y: 162, endPoint x: 121, endPoint y: 163, distance: 173.4
click at [124, 163] on div "no other way to know you might just be x ​ ​ 3 DO IT SCARED ​ 10 if you've alwa…" at bounding box center [331, 355] width 415 height 625
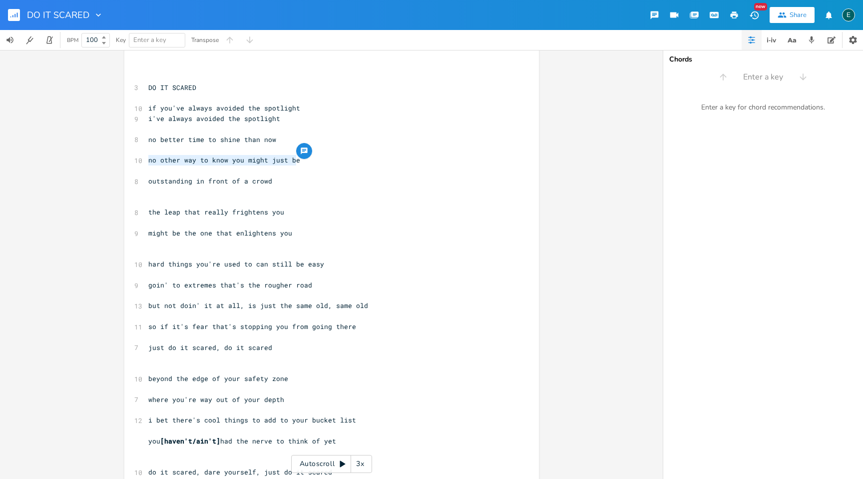
click at [295, 160] on pre "no other way to know you might just be" at bounding box center [326, 160] width 361 height 10
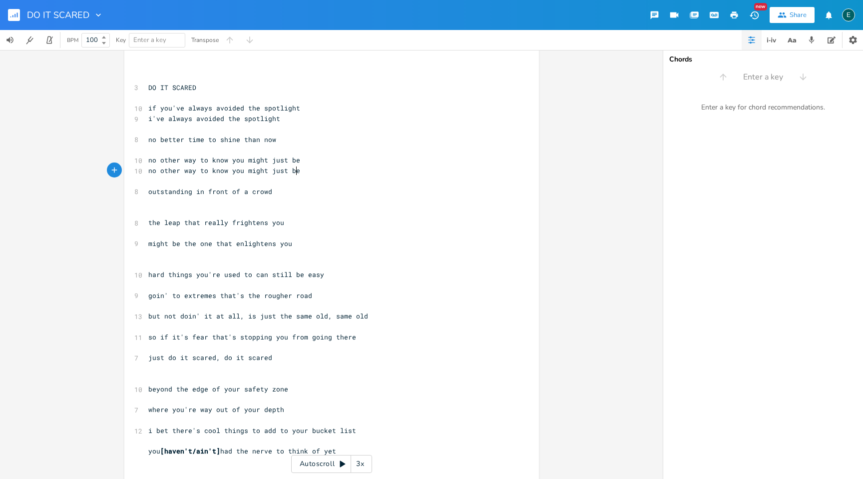
click at [237, 172] on span "no other way to know you might just be" at bounding box center [224, 170] width 152 height 9
type textarea "i"
type textarea "hard things you're used to can still be easy"
drag, startPoint x: 318, startPoint y: 274, endPoint x: 129, endPoint y: 272, distance: 189.4
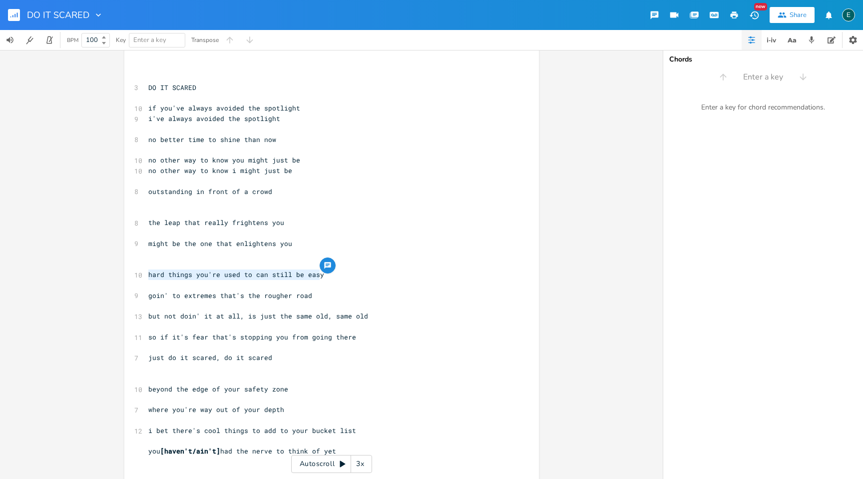
click at [129, 272] on div "hard things you're used to can still be easy x ​ ​ 3 DO IT SCARED ​ 10 if you'v…" at bounding box center [331, 360] width 415 height 635
click at [318, 274] on pre "hard things you're used to can still be easy" at bounding box center [326, 274] width 361 height 10
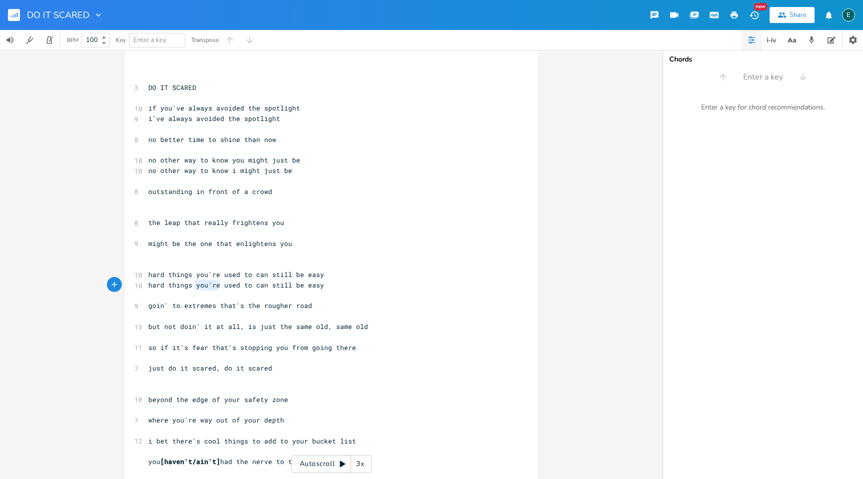
drag, startPoint x: 216, startPoint y: 287, endPoint x: 193, endPoint y: 287, distance: 23.5
click at [193, 287] on span "hard things you're used to can still be easy" at bounding box center [236, 284] width 176 height 9
type textarea "i'm"
click at [281, 348] on span "so if it's fear that's stopping you from going there" at bounding box center [252, 347] width 208 height 9
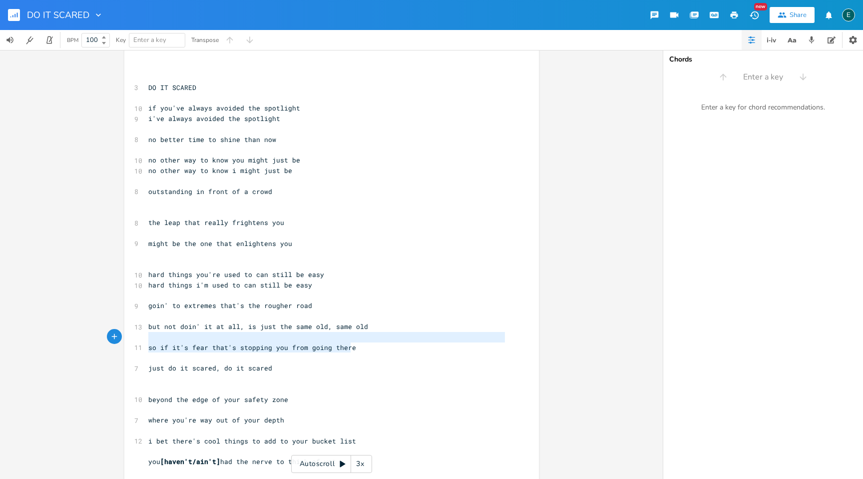
type textarea "so if it's fear that's stopping you from going there"
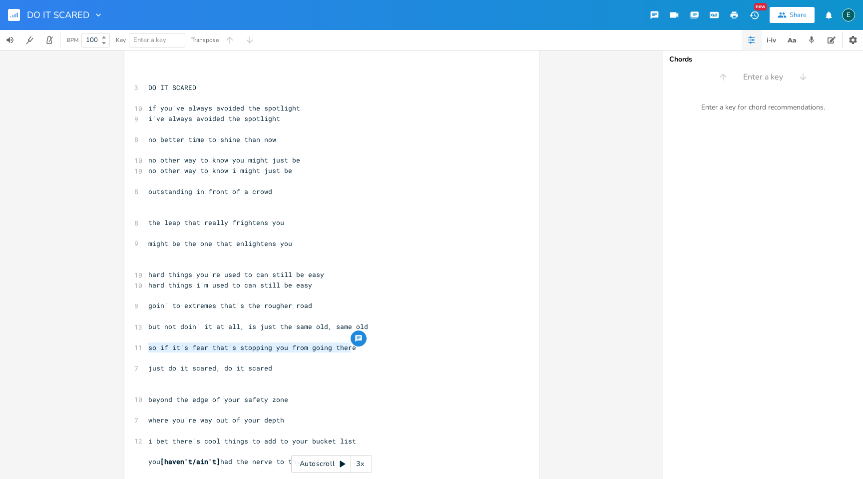
drag, startPoint x: 351, startPoint y: 348, endPoint x: 136, endPoint y: 347, distance: 214.9
click at [146, 347] on div "11 so if it's fear that's stopping you from going there" at bounding box center [326, 347] width 361 height 10
click at [349, 348] on pre "so if it's fear that's stopping you from going there" at bounding box center [326, 347] width 361 height 10
type textarea "]"
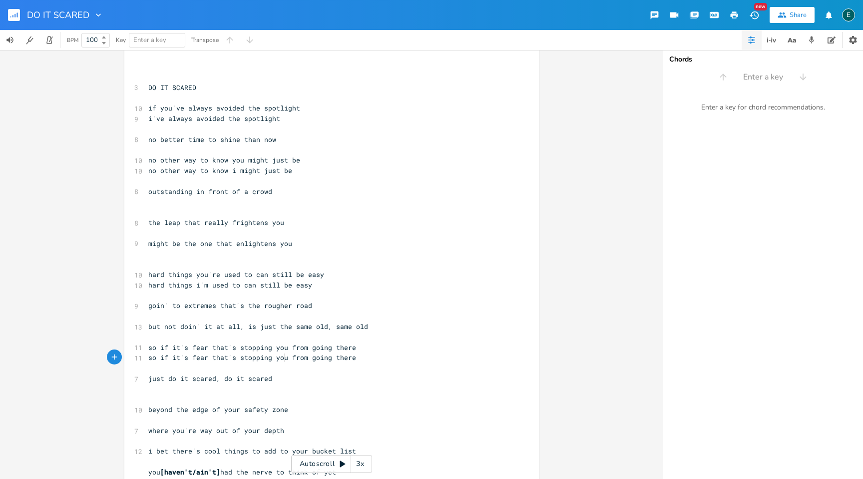
click at [281, 358] on span "so if it's fear that's stopping you from going there" at bounding box center [252, 357] width 208 height 9
type textarea "me"
click at [146, 379] on pre "just do it scared, do it scared" at bounding box center [326, 378] width 361 height 10
type textarea "i"
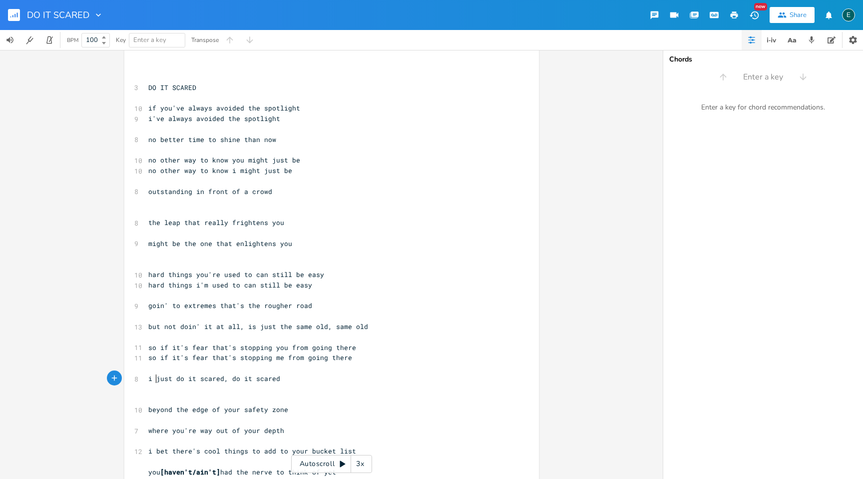
scroll to position [0, 2]
click at [227, 381] on span "i just do it scared, do it scared" at bounding box center [214, 378] width 132 height 9
type textarea "i"
click at [234, 412] on span "beyond the edge of your safety zone" at bounding box center [218, 409] width 140 height 9
type textarea "beyond the edge of your safety zone"
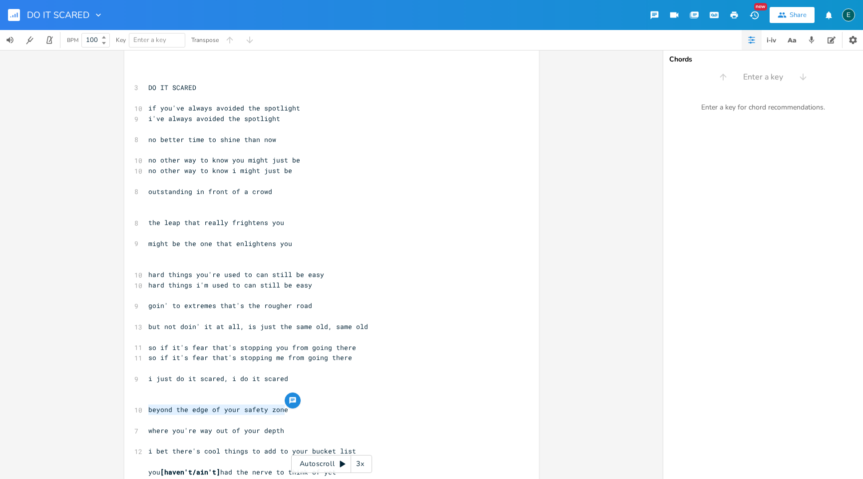
drag, startPoint x: 282, startPoint y: 410, endPoint x: 139, endPoint y: 406, distance: 142.9
click at [139, 406] on div "beyond the edge of your safety zone x ​ ​ 3 DO IT SCARED ​ 10 if you've always …" at bounding box center [331, 371] width 415 height 656
click at [286, 408] on pre "beyond the edge of your safety zone" at bounding box center [326, 409] width 361 height 10
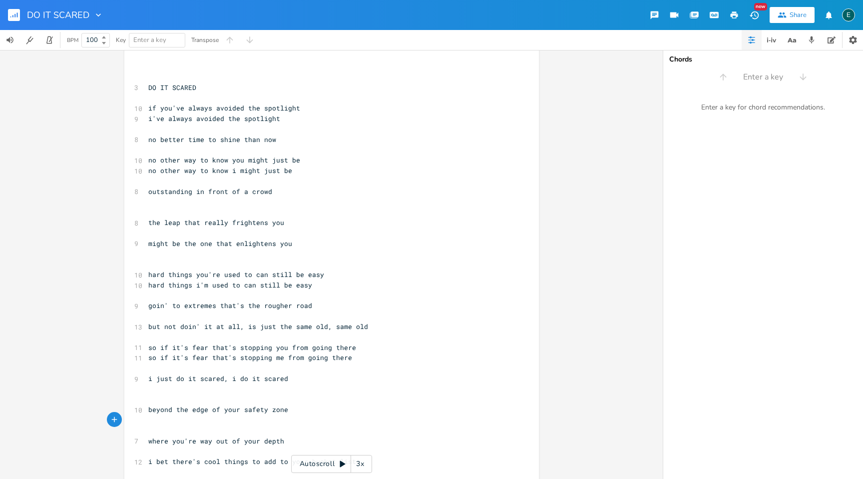
paste textarea "r"
drag, startPoint x: 235, startPoint y: 422, endPoint x: 220, endPoint y: 421, distance: 15.0
click at [220, 421] on span "beyond the edge of your safety zone" at bounding box center [218, 419] width 140 height 9
type textarea "my"
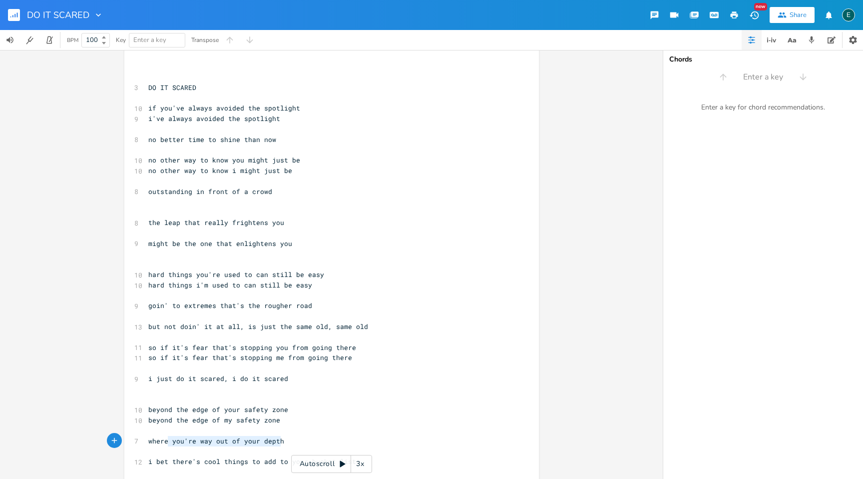
type textarea "where you're way out of your depth"
drag, startPoint x: 281, startPoint y: 441, endPoint x: 141, endPoint y: 444, distance: 139.9
click at [141, 444] on div "where you're way out of your depth x ​ ​ 3 DO IT SCARED ​ 10 if you've always a…" at bounding box center [331, 376] width 415 height 666
click at [282, 443] on pre "where you're way out of your depth" at bounding box center [326, 441] width 361 height 10
click at [192, 452] on span "where you're way out of your depth" at bounding box center [216, 450] width 136 height 9
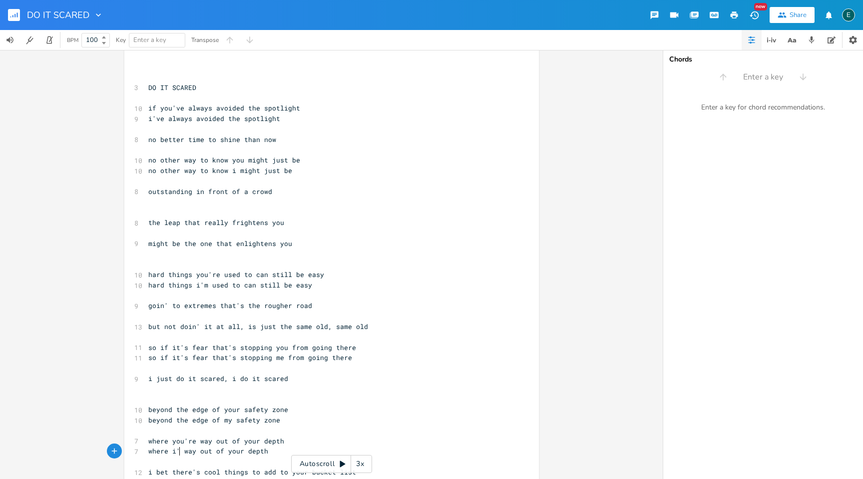
type textarea "i'm"
click at [242, 454] on span "where i'm way out of your depth" at bounding box center [210, 450] width 124 height 9
type textarea "my"
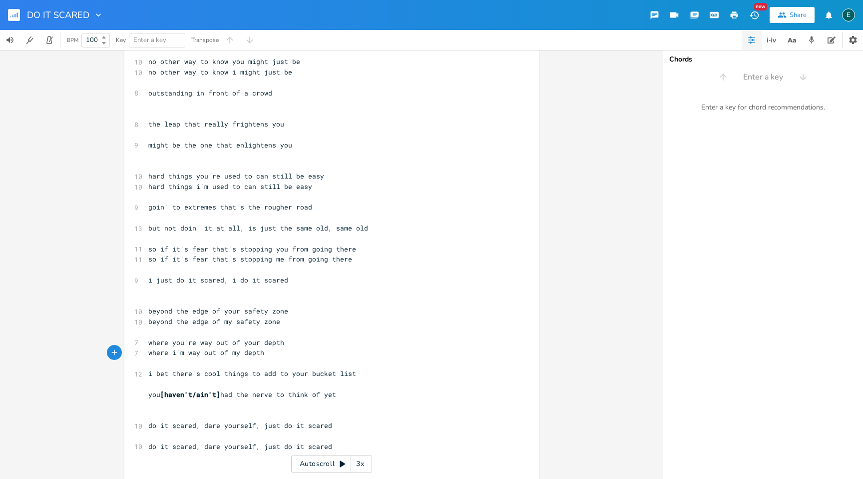
scroll to position [150, 0]
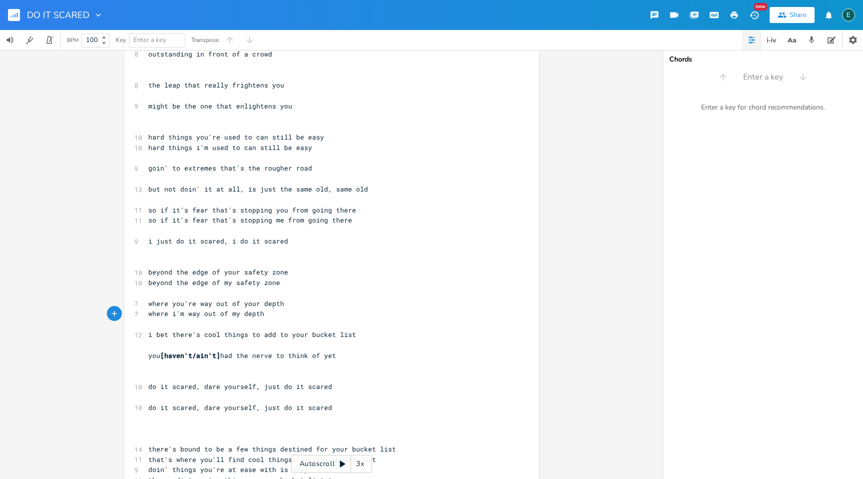
click at [301, 335] on span "i bet there's cool things to add to your bucket list" at bounding box center [252, 334] width 208 height 9
type textarea "i bet there's cool things to add to your bucket list"
drag, startPoint x: 350, startPoint y: 334, endPoint x: 116, endPoint y: 331, distance: 233.9
click at [116, 331] on div "i bet there's cool things to add to your bucket list x ​ ​ 3 DO IT SCARED ​ 10 …" at bounding box center [331, 264] width 663 height 429
click at [152, 340] on pre "​" at bounding box center [326, 345] width 361 height 10
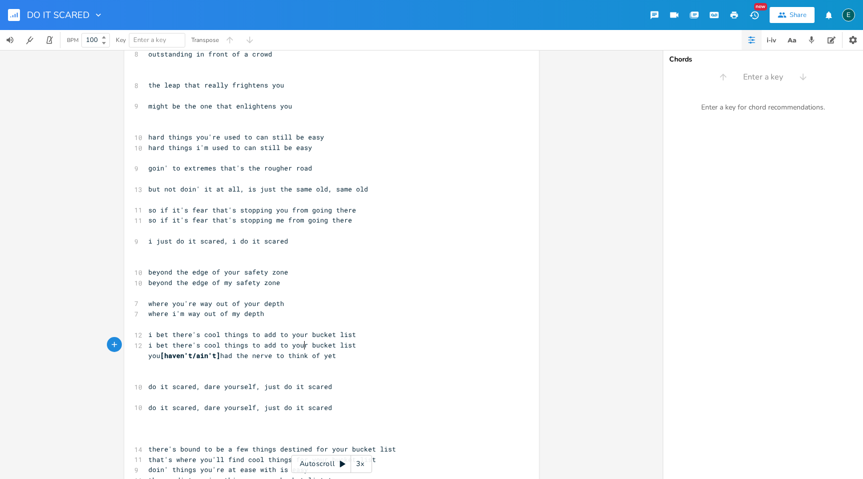
click at [301, 347] on span "i bet there's cool things to add to your bucket list" at bounding box center [252, 344] width 208 height 9
type textarea "my"
click at [369, 348] on pre "i bet there's cool things to add to my bucket list" at bounding box center [326, 345] width 361 height 10
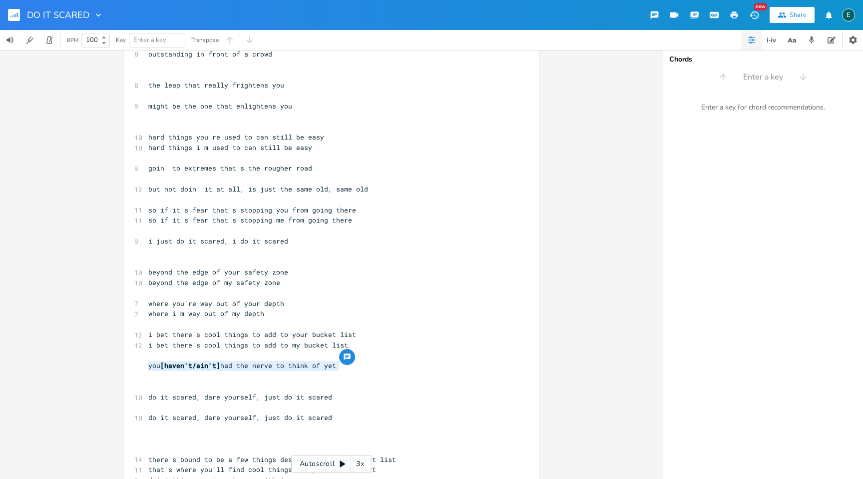
drag, startPoint x: 340, startPoint y: 369, endPoint x: 136, endPoint y: 365, distance: 203.9
click at [136, 365] on div "you [haven't/ain't] had the nerve to think of yet x ​ ​ 3 DO IT SCARED ​ 10 if …" at bounding box center [331, 249] width 415 height 687
type textarea "you [haven't/ain't] had the nerve to think of yet"
click at [222, 367] on span "you [haven't/ain't] had the nerve to think of yet" at bounding box center [242, 365] width 188 height 9
type textarea "even"
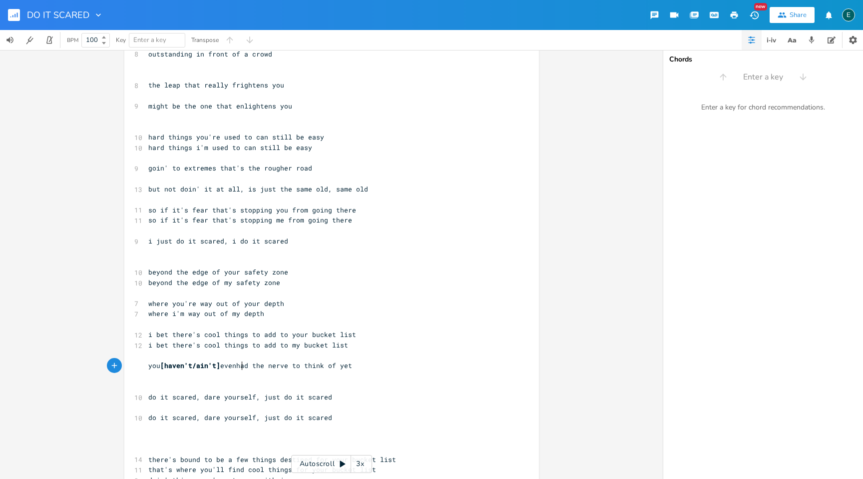
scroll to position [0, 15]
type textarea "you [haven't/ain't] even had the nerve to think of yet"
drag, startPoint x: 361, startPoint y: 367, endPoint x: 133, endPoint y: 366, distance: 227.4
click at [133, 366] on div "you [haven't/ain't] even had the nerve to think of yet x ​ ​ 3 DO IT SCARED ​ 1…" at bounding box center [331, 249] width 415 height 687
click at [186, 374] on pre "​" at bounding box center [326, 376] width 361 height 10
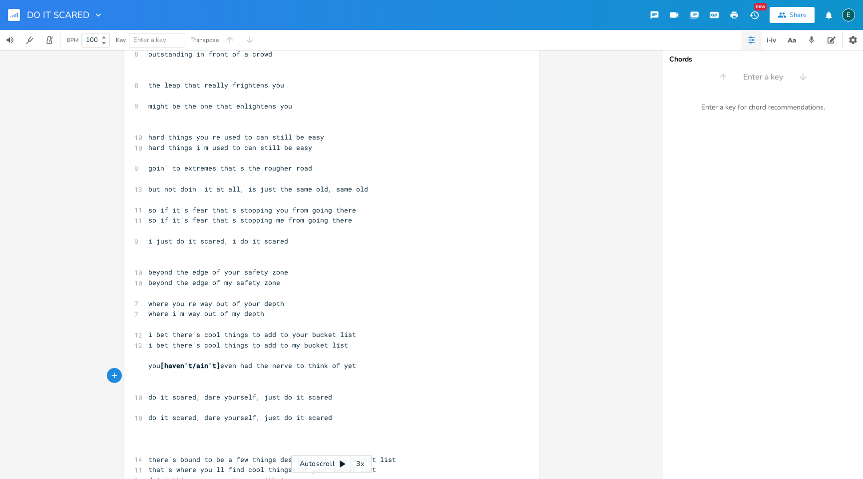
paste textarea "u"
drag, startPoint x: 158, startPoint y: 378, endPoint x: 133, endPoint y: 377, distance: 25.0
click at [133, 377] on div "you x ​ ​ 3 DO IT SCARED ​ 10 if you've always avoided the spotlight 9 i've alw…" at bounding box center [331, 249] width 415 height 687
type textarea "i"
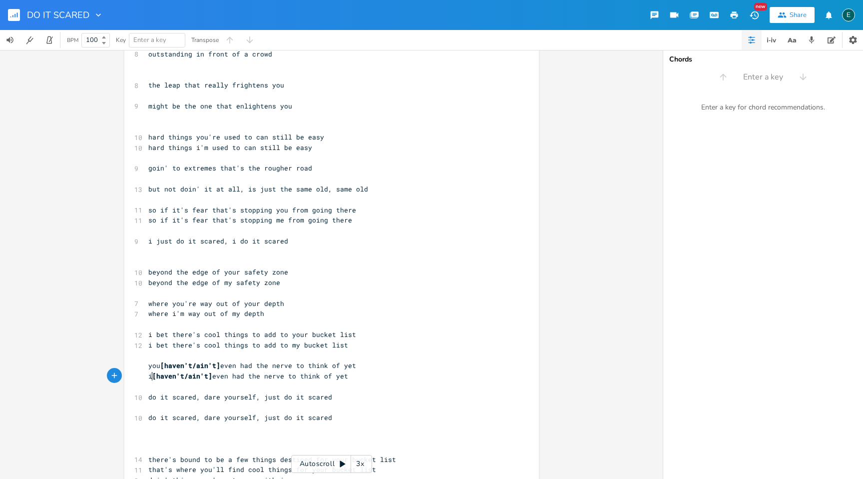
click at [197, 368] on span "[haven't/ain't]" at bounding box center [190, 365] width 60 height 9
click at [184, 366] on span "you ain't] even had the nerve to think of yet" at bounding box center [238, 365] width 180 height 9
click at [189, 378] on span "[haven't/ain't]" at bounding box center [182, 375] width 60 height 9
click at [176, 379] on span "i ain't] even had the nerve to think of yet" at bounding box center [234, 375] width 172 height 9
click at [180, 392] on span "do it scared, dare yourself, just do it scared" at bounding box center [240, 396] width 184 height 9
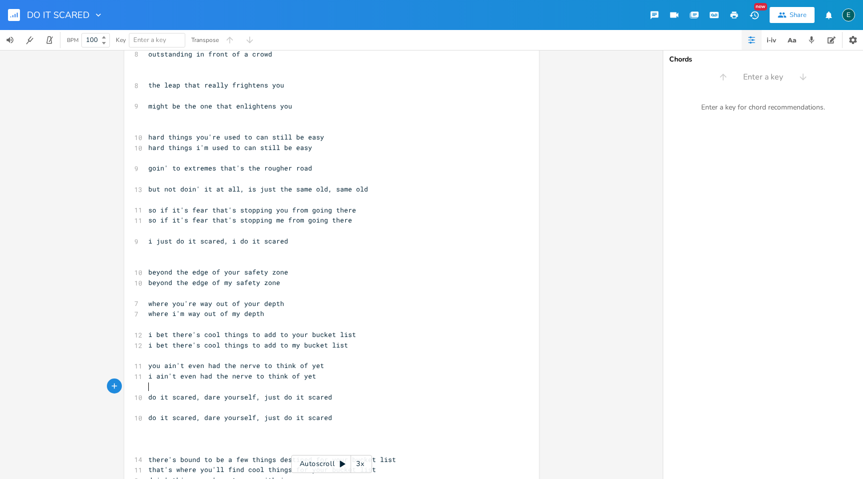
click at [177, 385] on pre "​" at bounding box center [326, 386] width 361 height 10
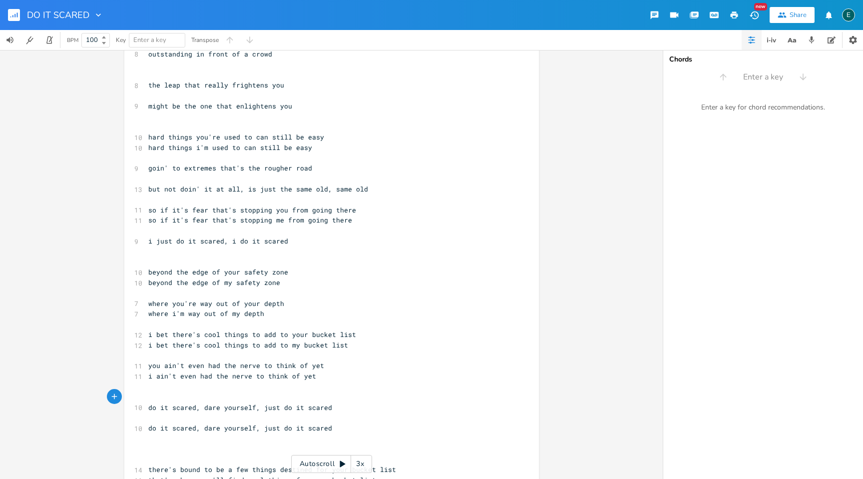
click at [146, 408] on pre "do it scared, dare yourself, just do it scared" at bounding box center [326, 407] width 361 height 10
type textarea "i"
click at [208, 409] on span "i do it scared, dare yourself, just do it scared" at bounding box center [244, 407] width 192 height 9
type textarea "i"
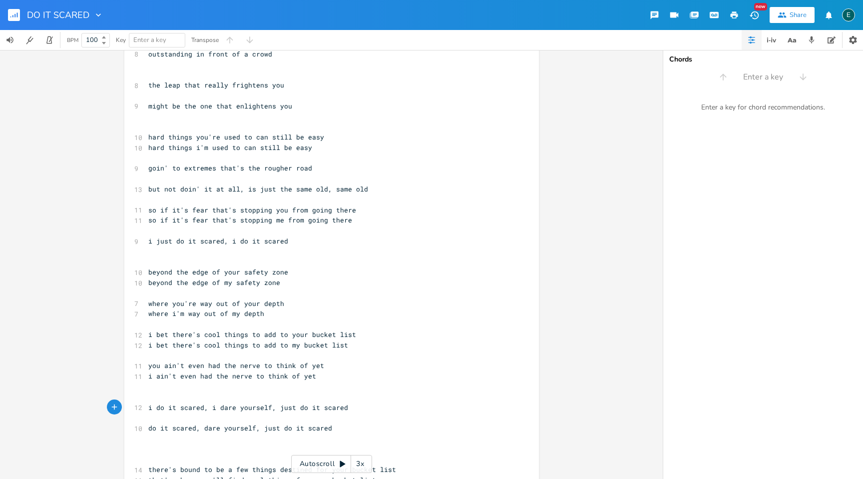
click at [251, 408] on span "i do it scared, i dare yourself, just do it scared" at bounding box center [248, 407] width 200 height 9
type textarea "my"
click at [266, 410] on span "i do it scared, i dare myself, just do it scared" at bounding box center [244, 407] width 192 height 9
type textarea "i"
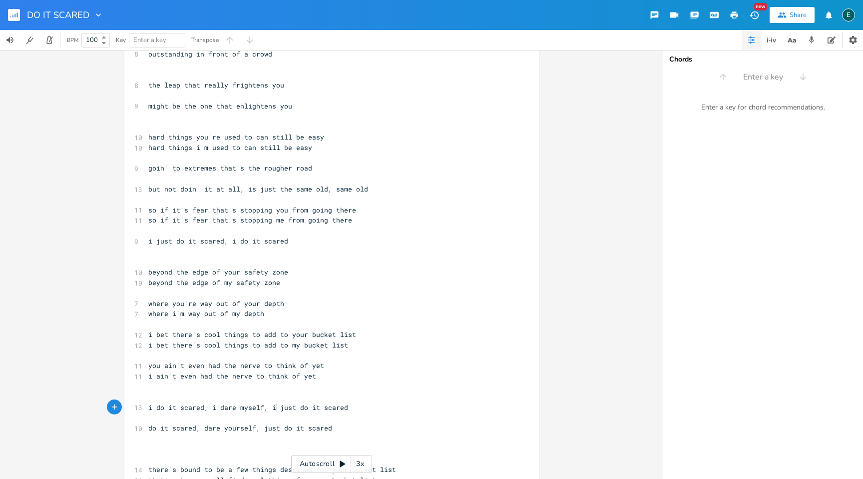
scroll to position [0, 2]
type textarea "rself, just do it scared"
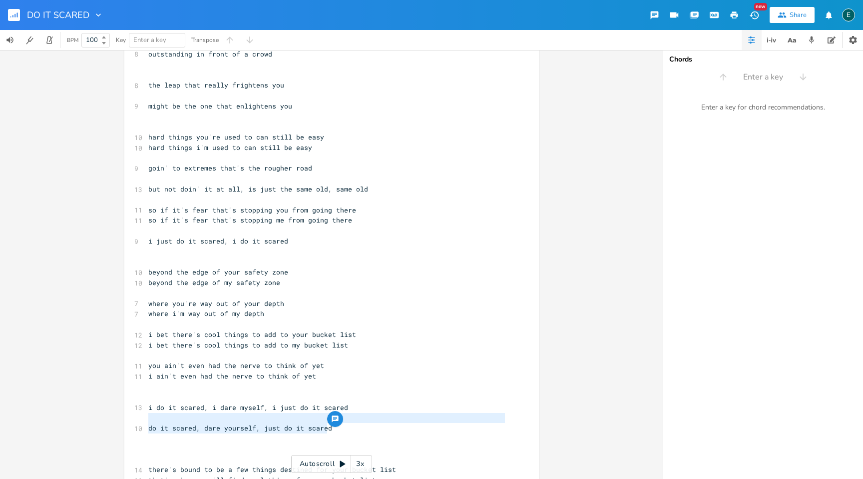
type textarea "do it scared, dare yourself, just do it scared"
drag, startPoint x: 329, startPoint y: 430, endPoint x: 144, endPoint y: 427, distance: 184.4
click at [146, 427] on pre "do it scared, dare yourself, just do it scared" at bounding box center [326, 428] width 361 height 10
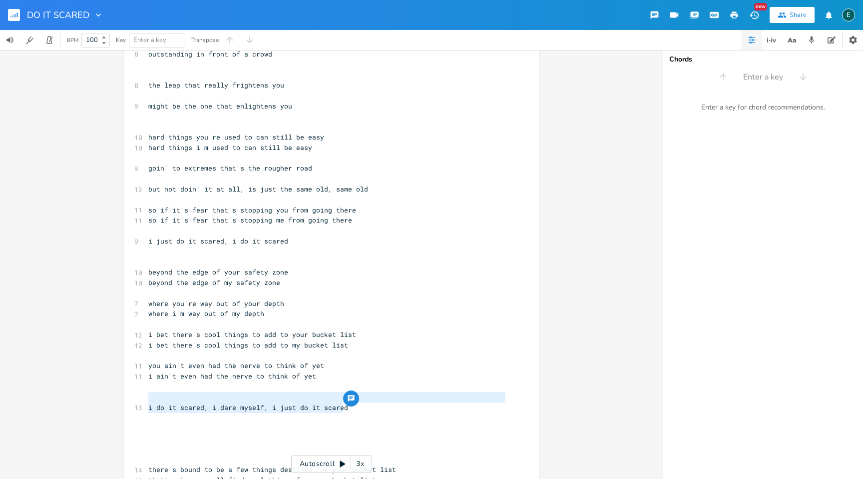
type textarea "i do it scared, i dare myself, i just do it scared"
drag, startPoint x: 345, startPoint y: 407, endPoint x: 120, endPoint y: 405, distance: 224.9
click at [120, 405] on div "i do it scared, i dare myself, i just do it scared x ​ ​ 3 DO IT SCARED ​ 10 if…" at bounding box center [331, 264] width 663 height 429
click at [154, 423] on pre "​" at bounding box center [326, 428] width 361 height 10
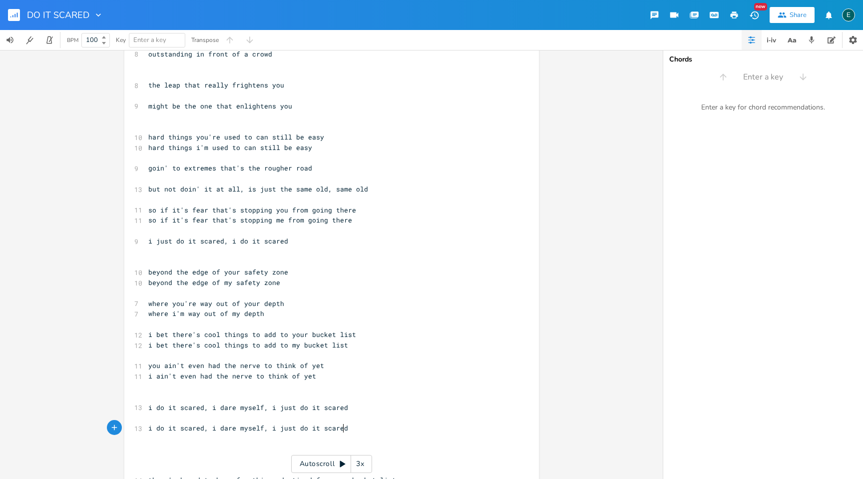
scroll to position [0, 0]
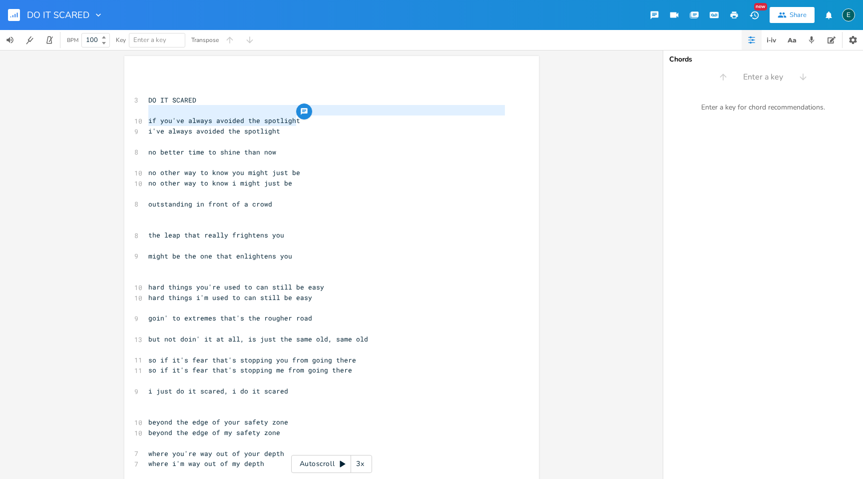
type textarea "if you've always avoided the spotlight"
drag, startPoint x: 294, startPoint y: 121, endPoint x: 144, endPoint y: 119, distance: 149.9
click at [146, 119] on pre "if you've always avoided the spotlight" at bounding box center [326, 120] width 361 height 10
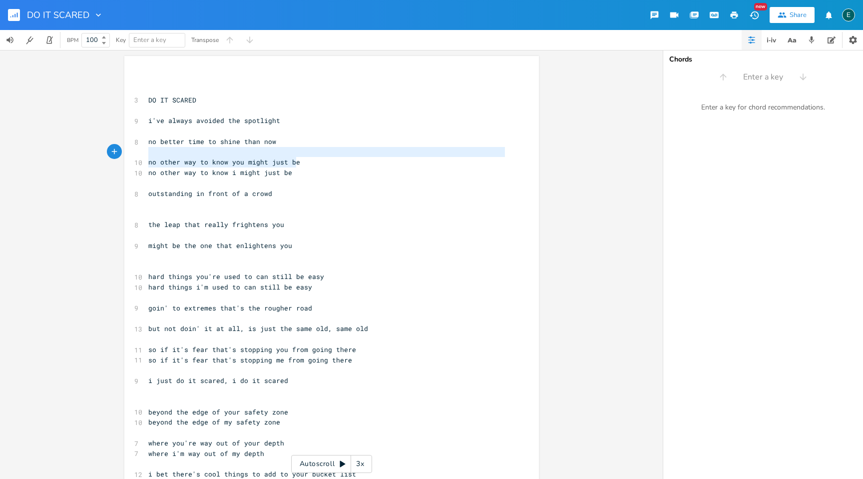
type textarea "no other way to know you might just be"
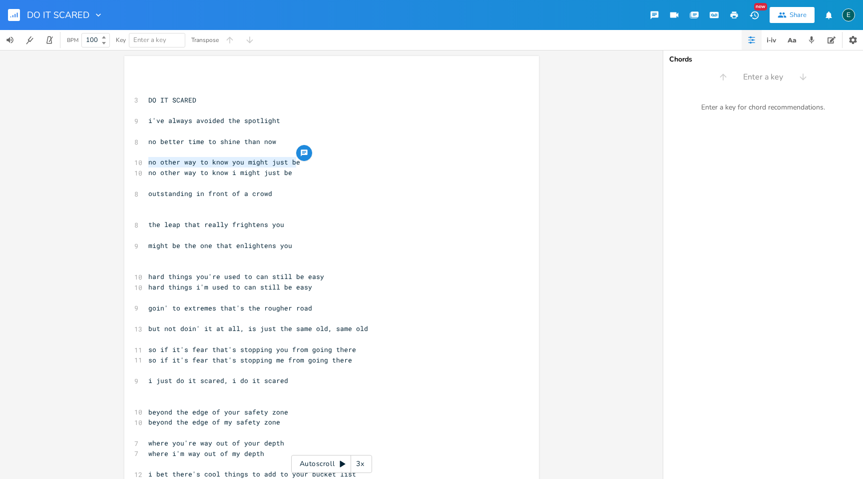
drag, startPoint x: 299, startPoint y: 162, endPoint x: 116, endPoint y: 163, distance: 182.9
click at [116, 163] on div "no other way to know you might just be x ​ ​ 3 DO IT SCARED ​ 9 i've always avo…" at bounding box center [331, 264] width 663 height 429
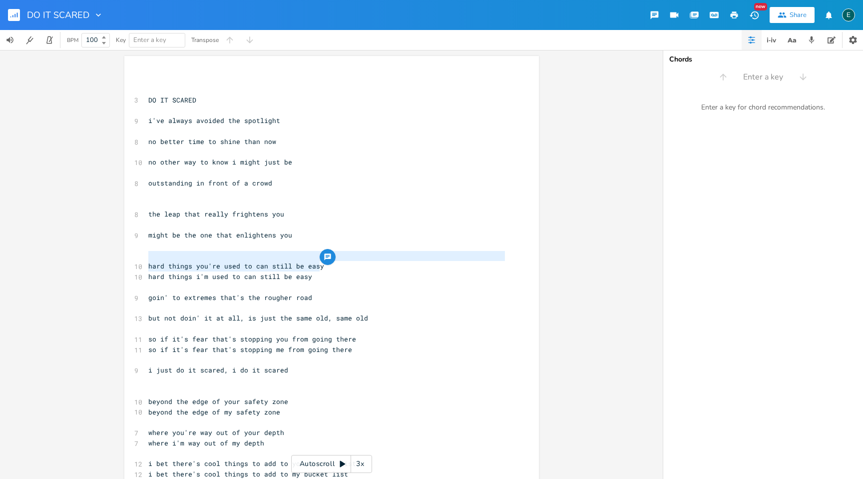
type textarea "things you're used to can still be easy"
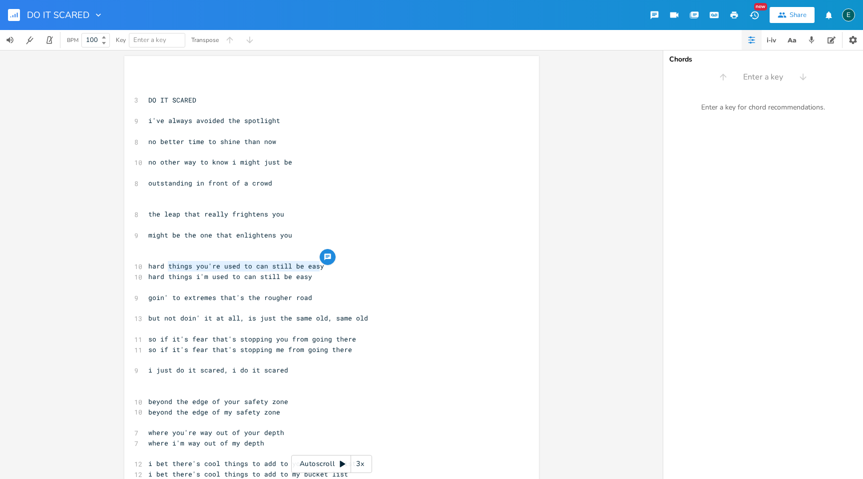
drag, startPoint x: 317, startPoint y: 267, endPoint x: 163, endPoint y: 261, distance: 154.5
click at [163, 261] on pre "hard things you're used to can still be easy" at bounding box center [326, 266] width 361 height 10
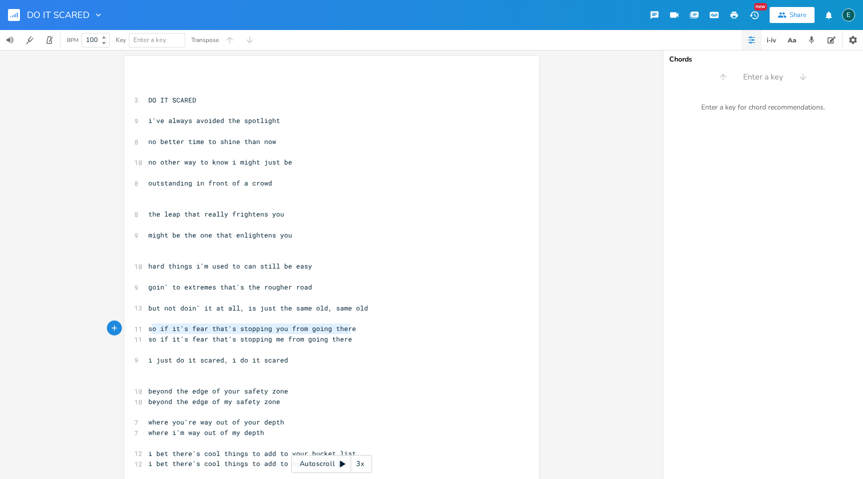
type textarea "so if it's fear that's stopping you from going there"
drag, startPoint x: 353, startPoint y: 330, endPoint x: 132, endPoint y: 324, distance: 220.9
click at [146, 324] on div "11 so if it's fear that's stopping you from going there" at bounding box center [326, 328] width 361 height 10
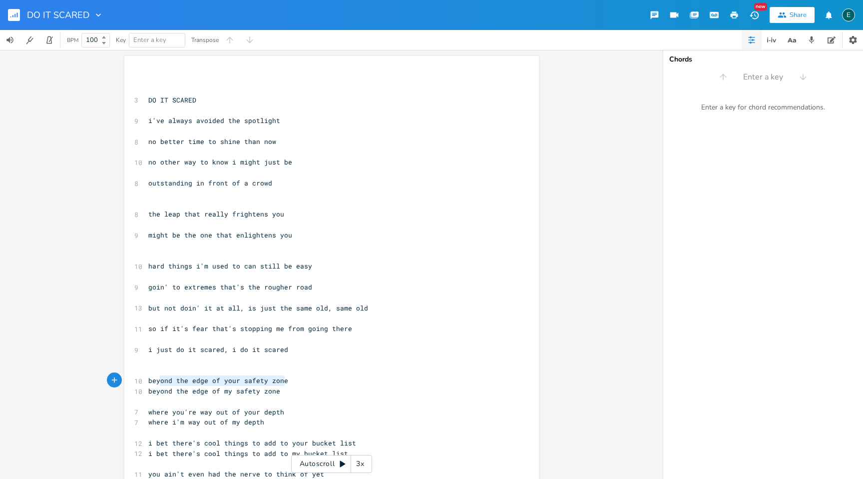
type textarea "beyond the edge of your safety zone"
drag, startPoint x: 284, startPoint y: 381, endPoint x: 146, endPoint y: 377, distance: 138.5
click at [146, 377] on pre "beyond the edge of your safety zone" at bounding box center [326, 380] width 361 height 10
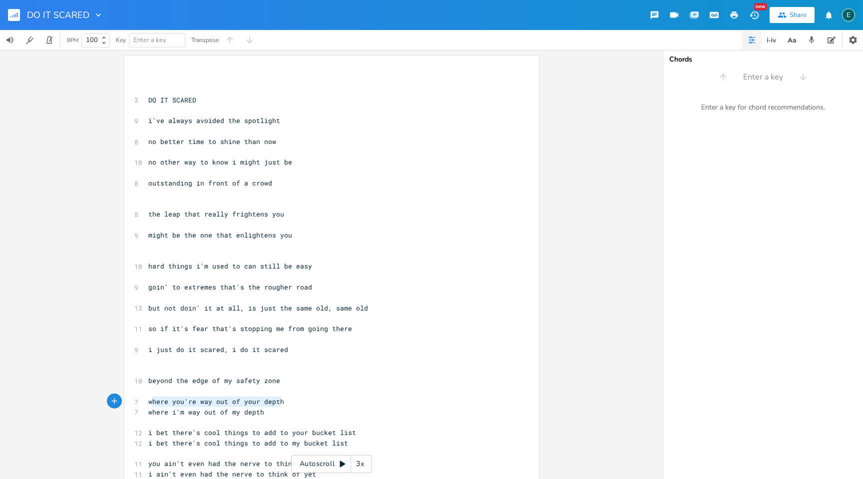
type textarea "where you're way out of your depth"
drag, startPoint x: 287, startPoint y: 402, endPoint x: 144, endPoint y: 401, distance: 143.4
click at [146, 401] on pre "where you're way out of your depth" at bounding box center [326, 401] width 361 height 10
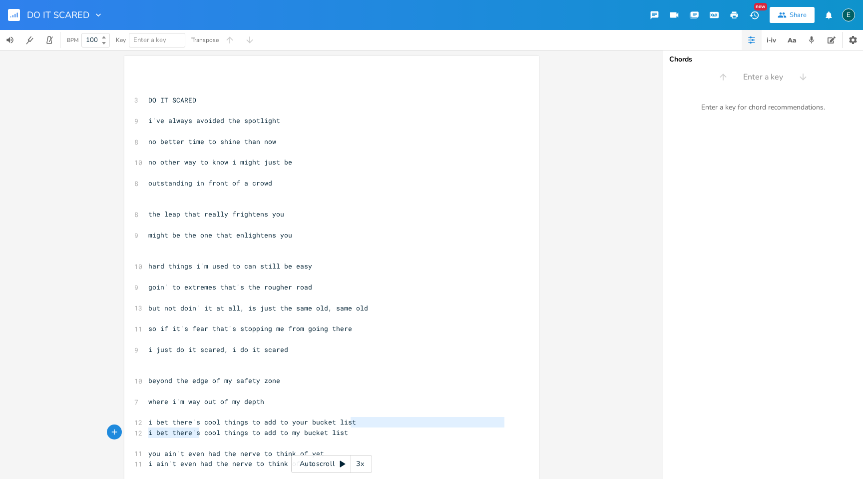
type textarea "i bet there's cool things to add to your bucket list"
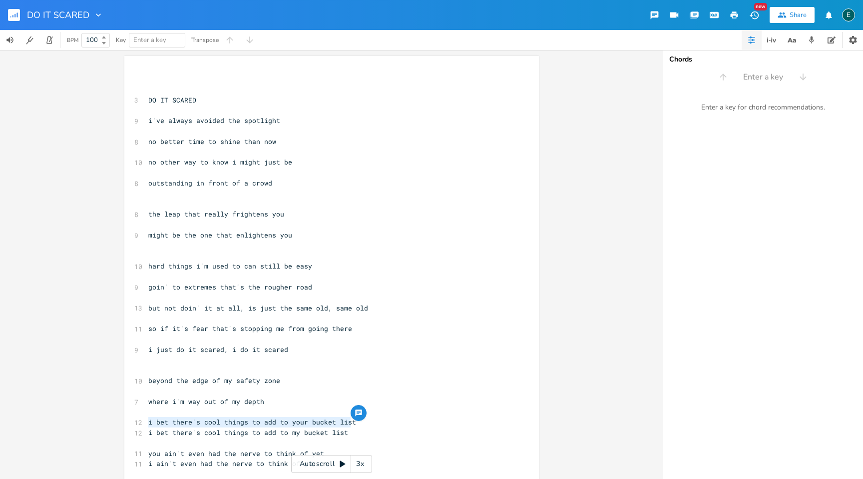
drag, startPoint x: 353, startPoint y: 421, endPoint x: 141, endPoint y: 418, distance: 211.9
click at [141, 418] on div "i bet there's cool things to add to your bucket list x ​ ​ 3 DO IT SCARED ​ 9 i…" at bounding box center [331, 378] width 415 height 645
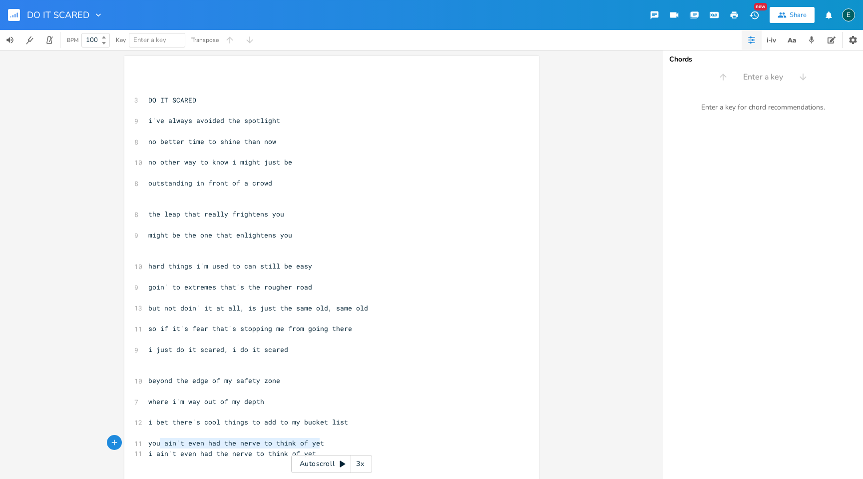
type textarea "you ain't even had the nerve to think of yet"
drag, startPoint x: 319, startPoint y: 444, endPoint x: 143, endPoint y: 440, distance: 175.9
click at [146, 440] on pre "you ain't even had the nerve to think of yet" at bounding box center [326, 443] width 361 height 10
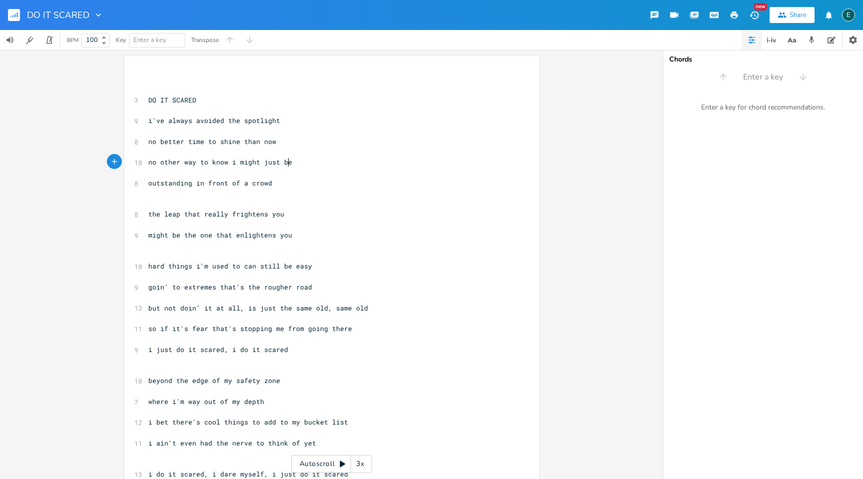
click at [286, 163] on pre "no other way to know i might just be" at bounding box center [326, 162] width 361 height 10
drag, startPoint x: 203, startPoint y: 164, endPoint x: 144, endPoint y: 163, distance: 59.5
click at [146, 163] on pre "no other way to know i might just be" at bounding box center [326, 162] width 361 height 10
type textarea "how else will i"
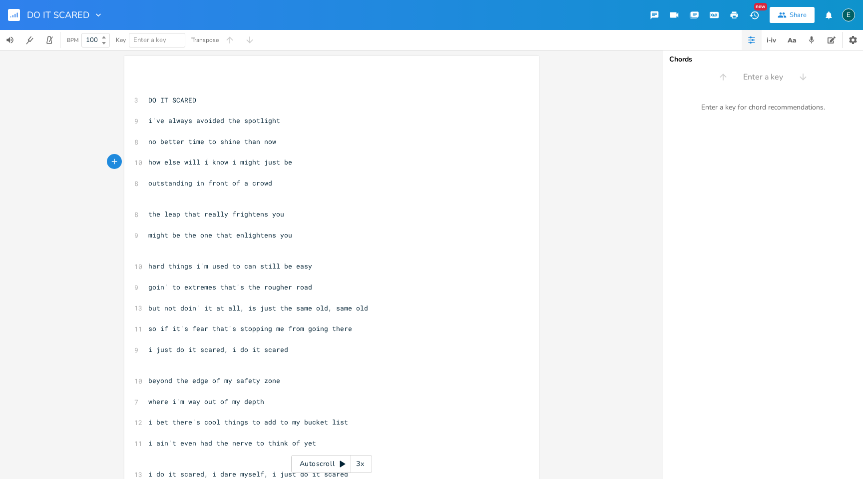
scroll to position [0, 42]
click at [227, 163] on span "how else will i know i might just be" at bounding box center [220, 161] width 144 height 9
type textarea "if"
click at [176, 309] on span "but not doin' it at all, is just the same old, same old" at bounding box center [258, 307] width 220 height 9
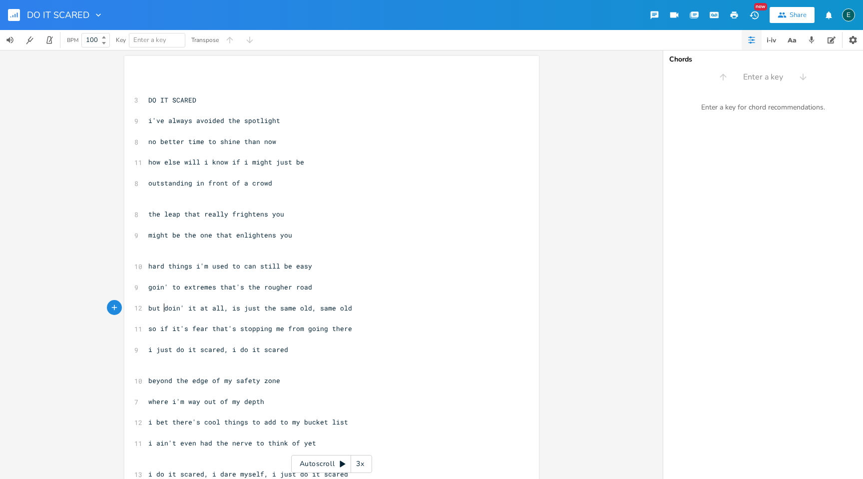
click at [192, 309] on span "but doin' it at all, is just the same old, same old" at bounding box center [250, 307] width 204 height 9
type textarea "n"
type textarea "nothing"
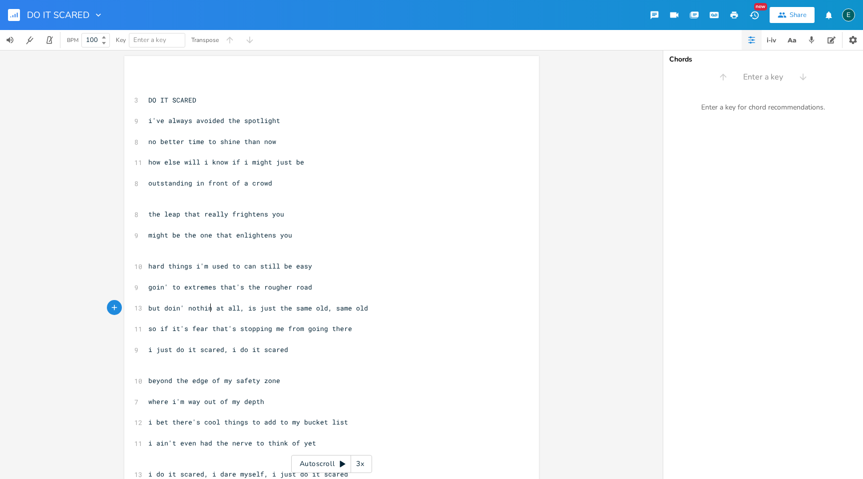
scroll to position [0, 24]
click at [149, 350] on span "i just do it scared, i do it scared" at bounding box center [218, 349] width 140 height 9
type textarea "'ll"
click at [243, 352] on span "i'll just do it scared, i do it scared" at bounding box center [224, 349] width 152 height 9
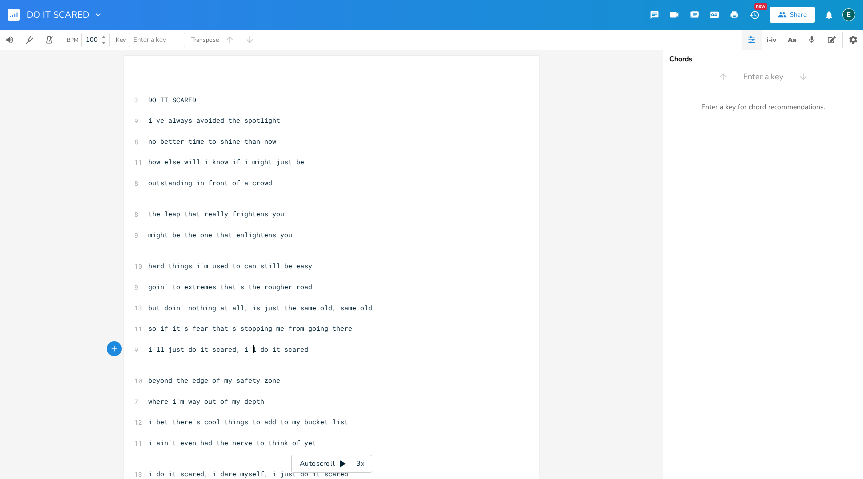
type textarea "'ll"
drag, startPoint x: 282, startPoint y: 444, endPoint x: 194, endPoint y: 444, distance: 87.9
click at [194, 444] on span "i ain't even had the nerve to think of yet" at bounding box center [232, 442] width 168 height 9
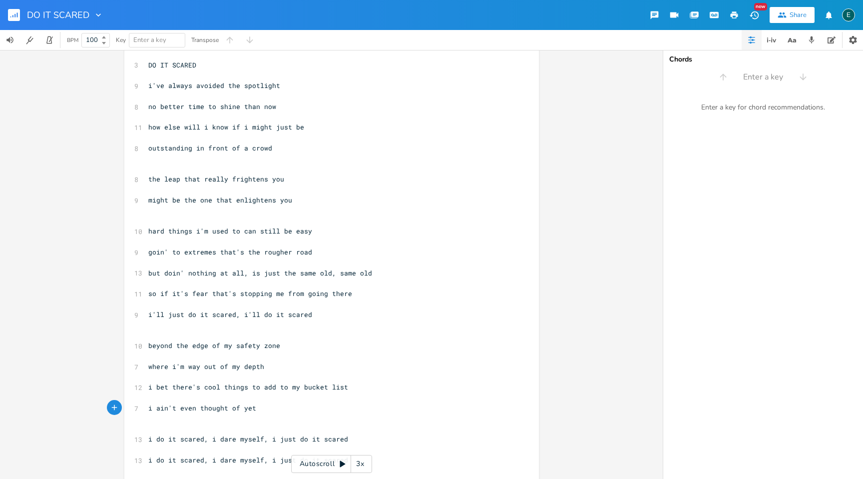
scroll to position [36, 0]
type textarea "thought"
click at [278, 181] on pre "the leap that really frightens you" at bounding box center [326, 178] width 361 height 10
type textarea "me"
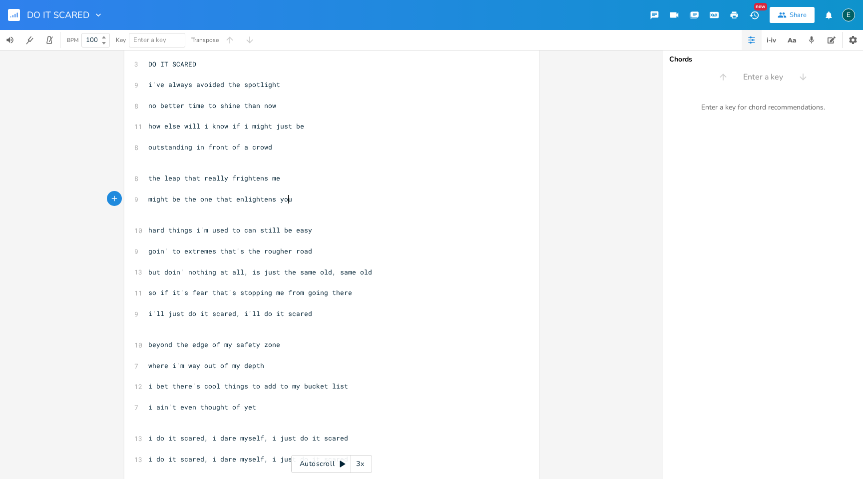
click at [290, 199] on pre "might be the one that enlightens you" at bounding box center [326, 199] width 361 height 10
type textarea "me"
click at [153, 439] on span "i do it scared, i dare myself, i just do it scared" at bounding box center [248, 437] width 200 height 9
click at [262, 440] on span "do it scared, i dare myself, i just do it scared" at bounding box center [244, 437] width 192 height 9
drag, startPoint x: 277, startPoint y: 439, endPoint x: 260, endPoint y: 439, distance: 16.5
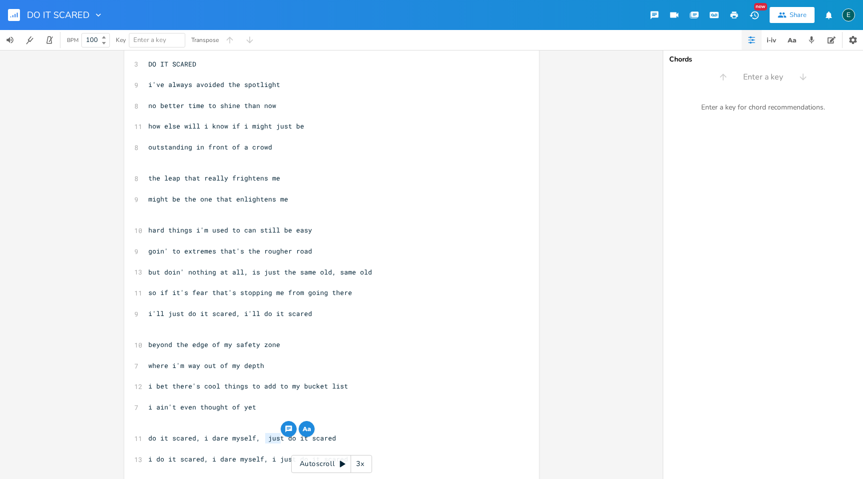
click at [260, 439] on span "do it scared, i dare myself, just do it scared" at bounding box center [242, 437] width 188 height 9
type textarea "to"
click at [261, 437] on span "do it scared, i dare myself, to do it scared" at bounding box center [238, 437] width 180 height 9
type textarea "do it scared, i dare myself, to do it scared"
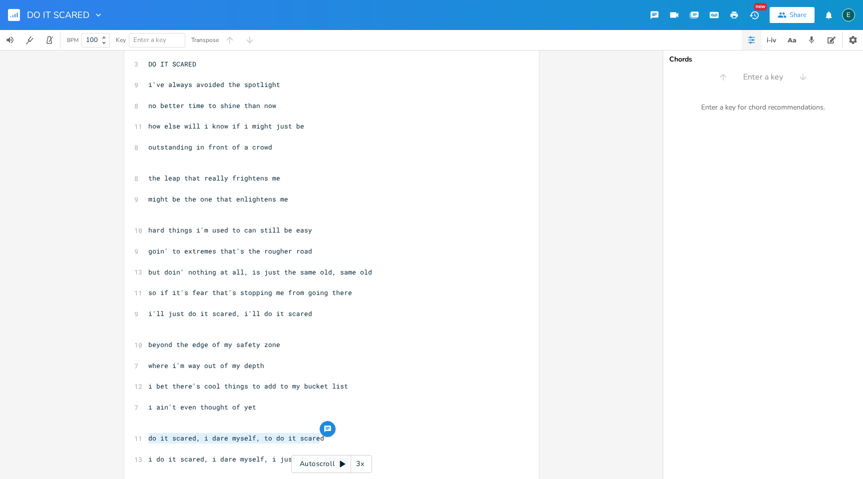
drag, startPoint x: 318, startPoint y: 438, endPoint x: 145, endPoint y: 439, distance: 172.9
click at [146, 439] on pre "do it scared, i dare myself, to do it scared" at bounding box center [326, 438] width 361 height 10
click at [380, 419] on pre "​" at bounding box center [326, 417] width 361 height 10
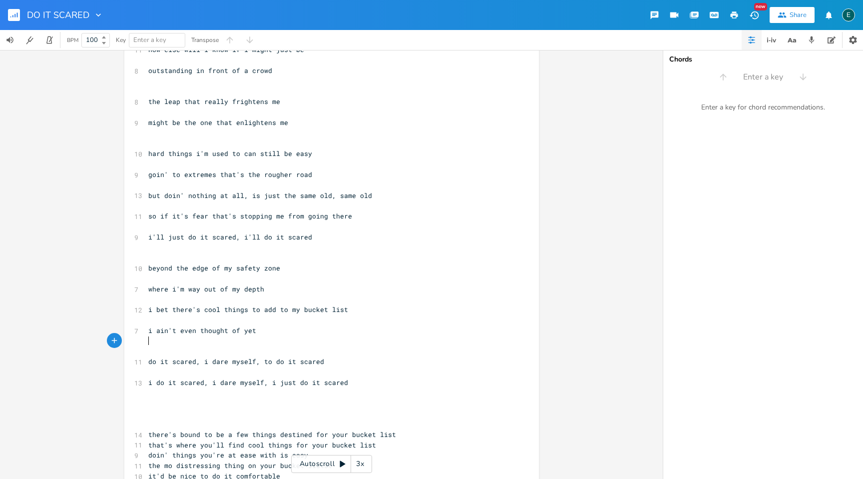
scroll to position [119, 0]
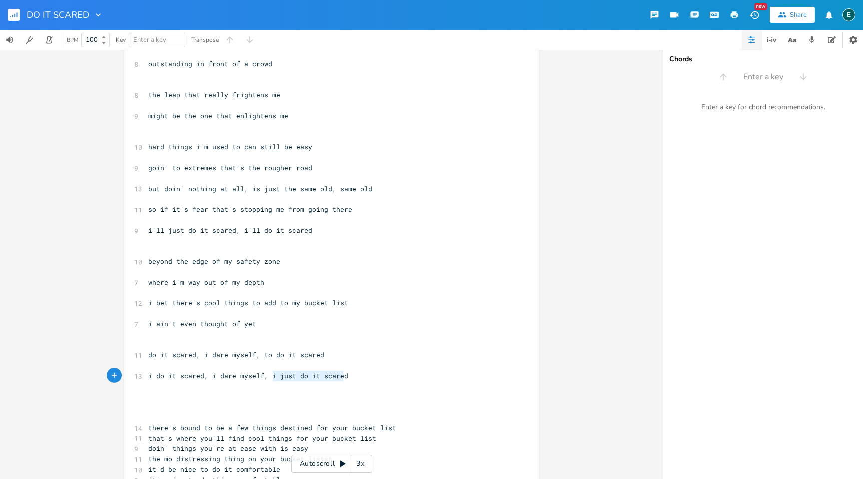
type textarea "i do it scared, i dare myself, i just do it scared"
drag, startPoint x: 345, startPoint y: 377, endPoint x: 118, endPoint y: 381, distance: 226.9
click at [118, 381] on div "i do it scared, i dare myself, i just do it scared x ​ ​ 3 DO IT SCARED ​ 9 i'v…" at bounding box center [331, 264] width 663 height 429
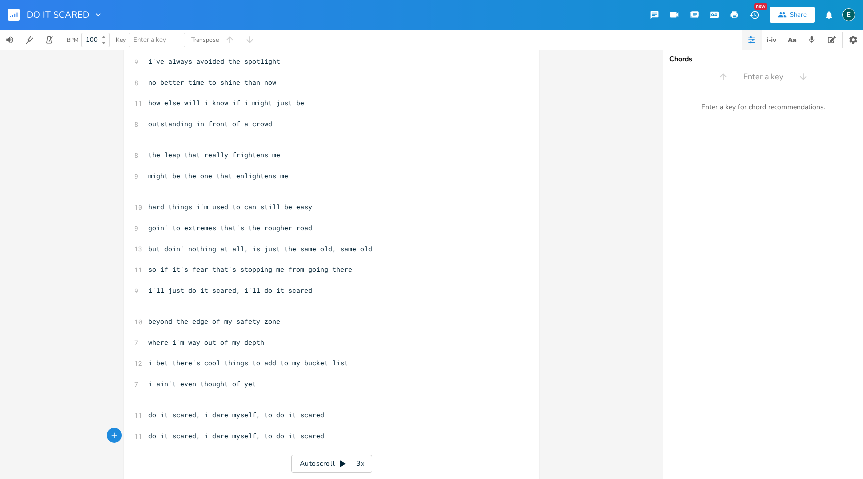
scroll to position [0, 0]
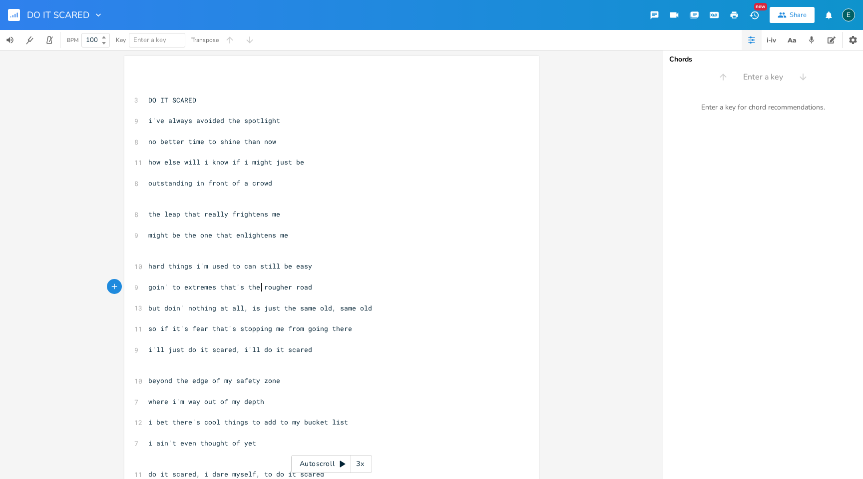
click at [258, 288] on span "goin' to extremes that's the rougher road" at bounding box center [230, 286] width 164 height 9
type textarea "tougher/"
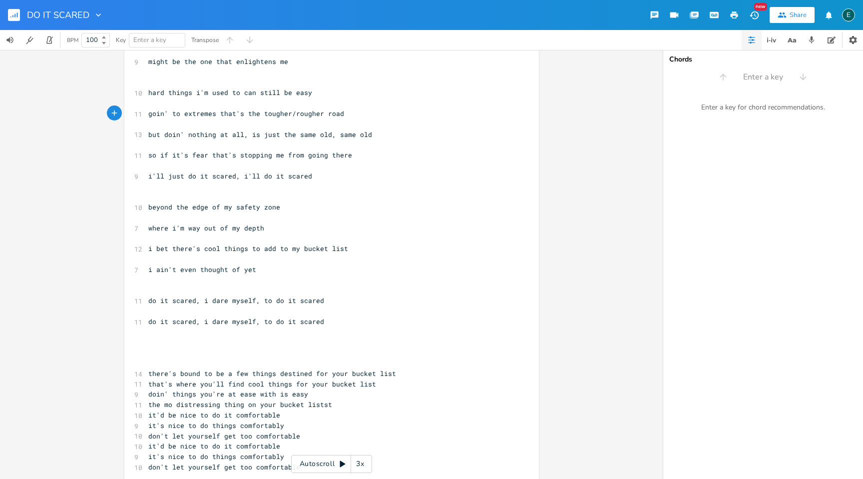
scroll to position [189, 0]
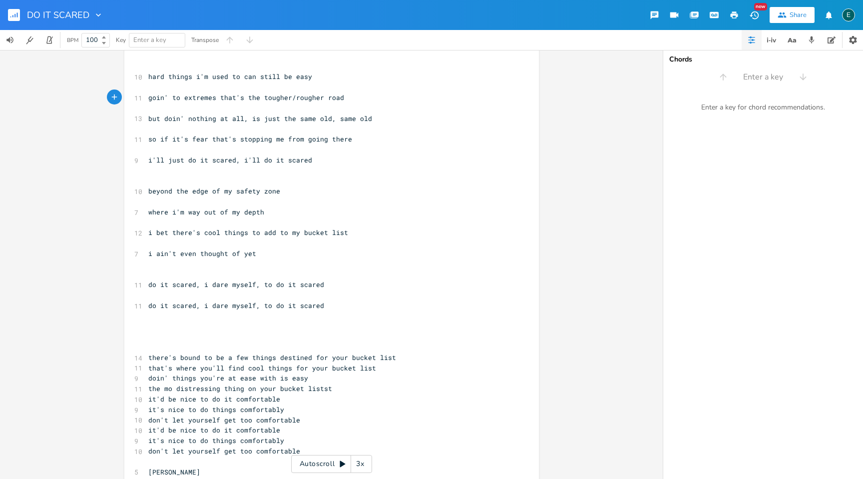
click at [169, 345] on pre "​" at bounding box center [326, 347] width 361 height 10
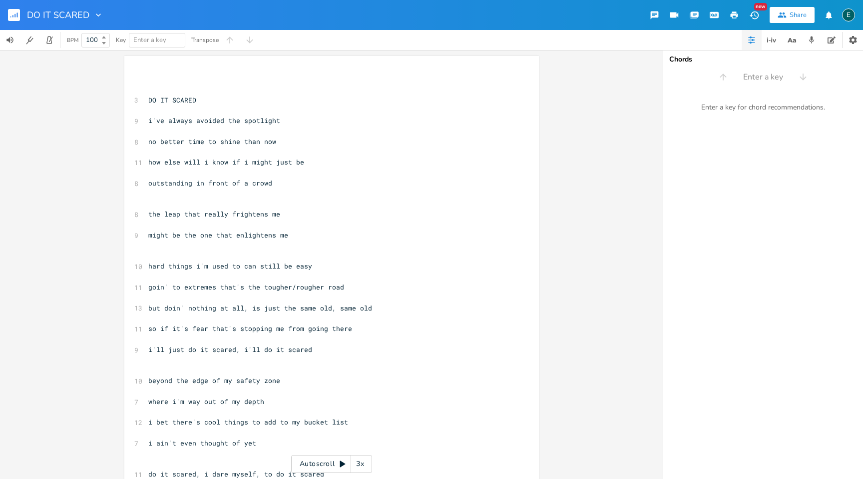
scroll to position [119, 0]
